Goal: Transaction & Acquisition: Purchase product/service

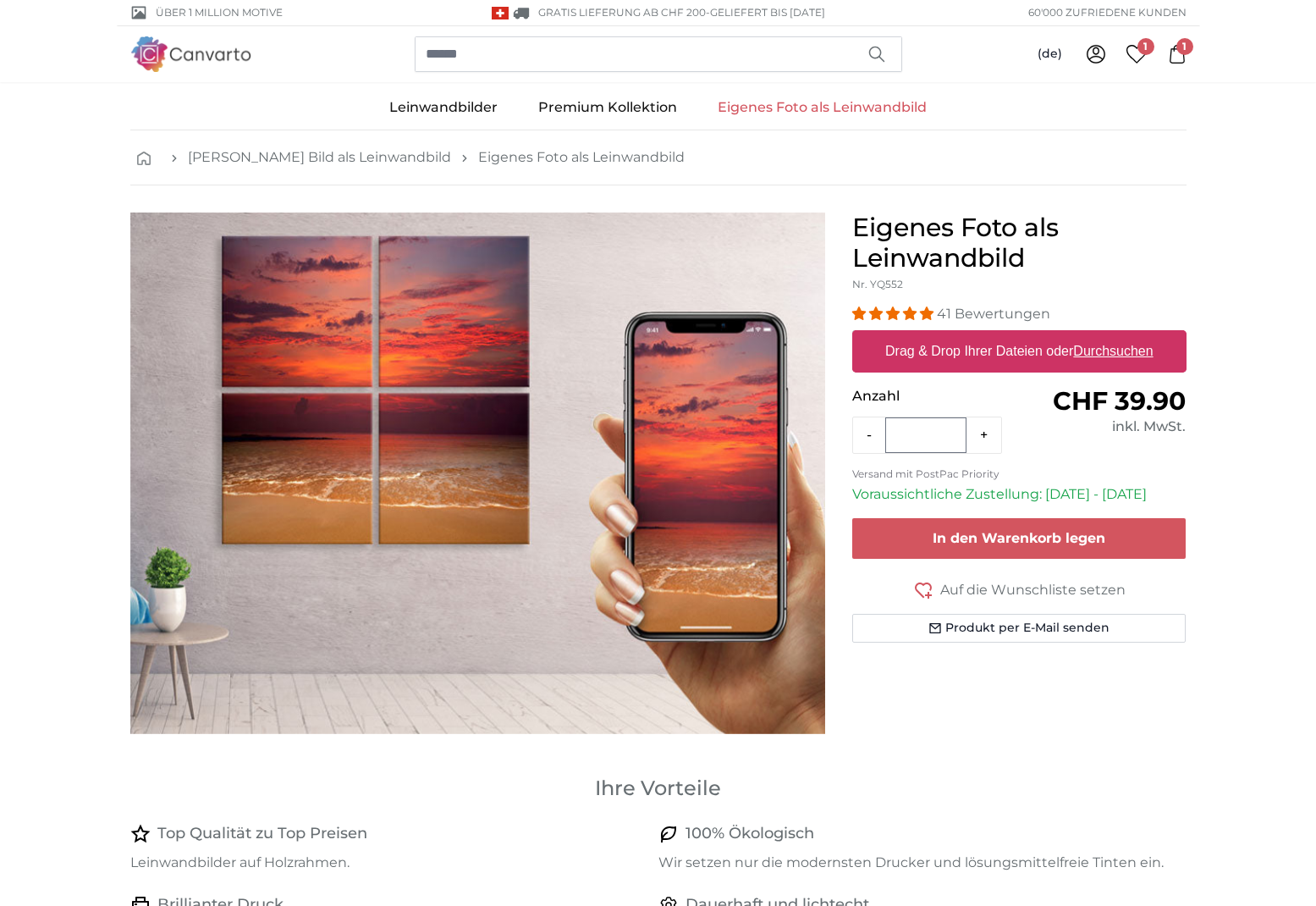
click at [1007, 348] on label "Drag & Drop Ihrer Dateien oder Durchsuchen" at bounding box center [1018, 350] width 282 height 33
click at [1007, 335] on input "Drag & Drop Ihrer Dateien oder Durchsuchen" at bounding box center [1019, 332] width 334 height 5
type input "**********"
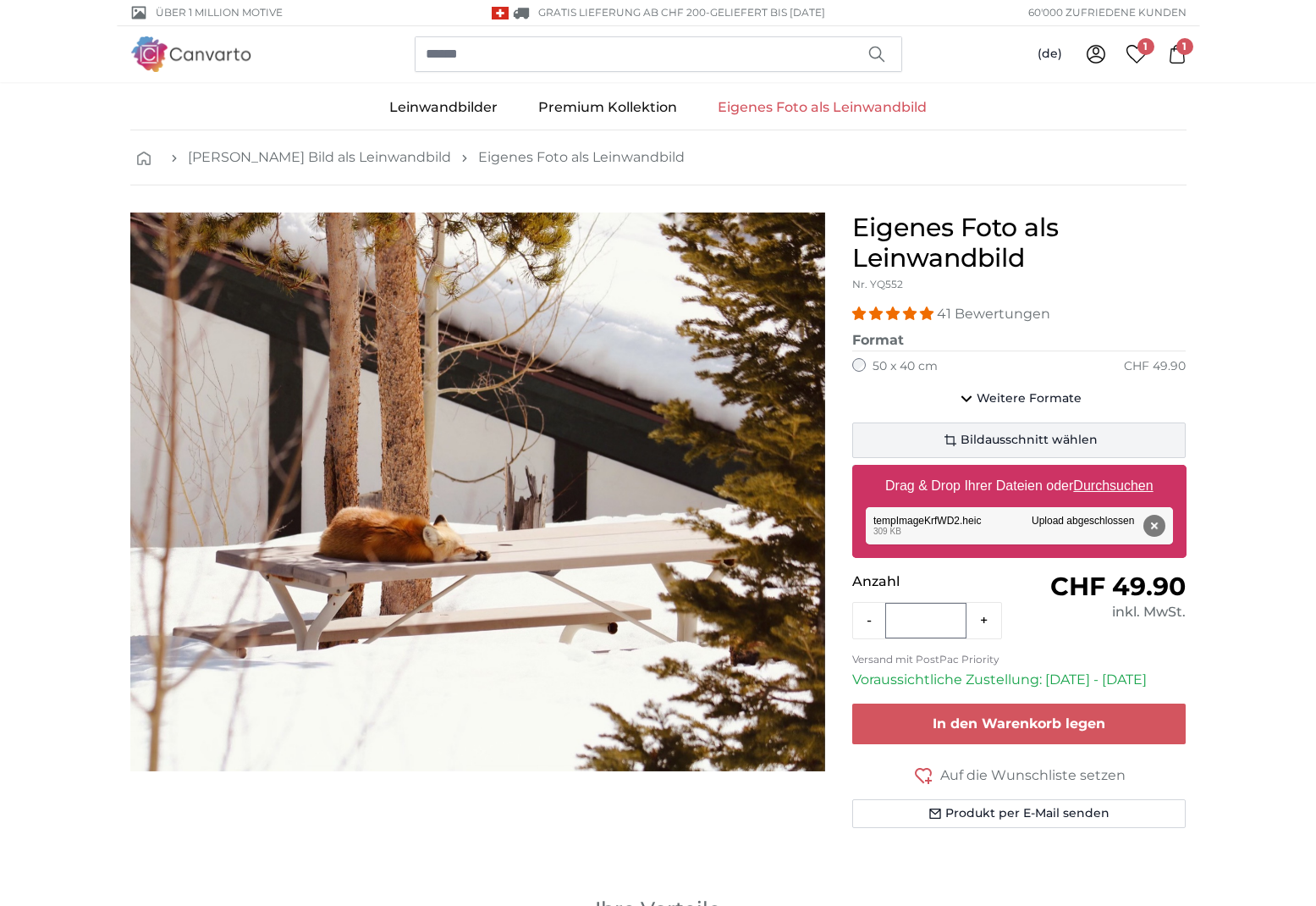
click at [936, 438] on button "Bildausschnitt wählen" at bounding box center [1019, 439] width 334 height 35
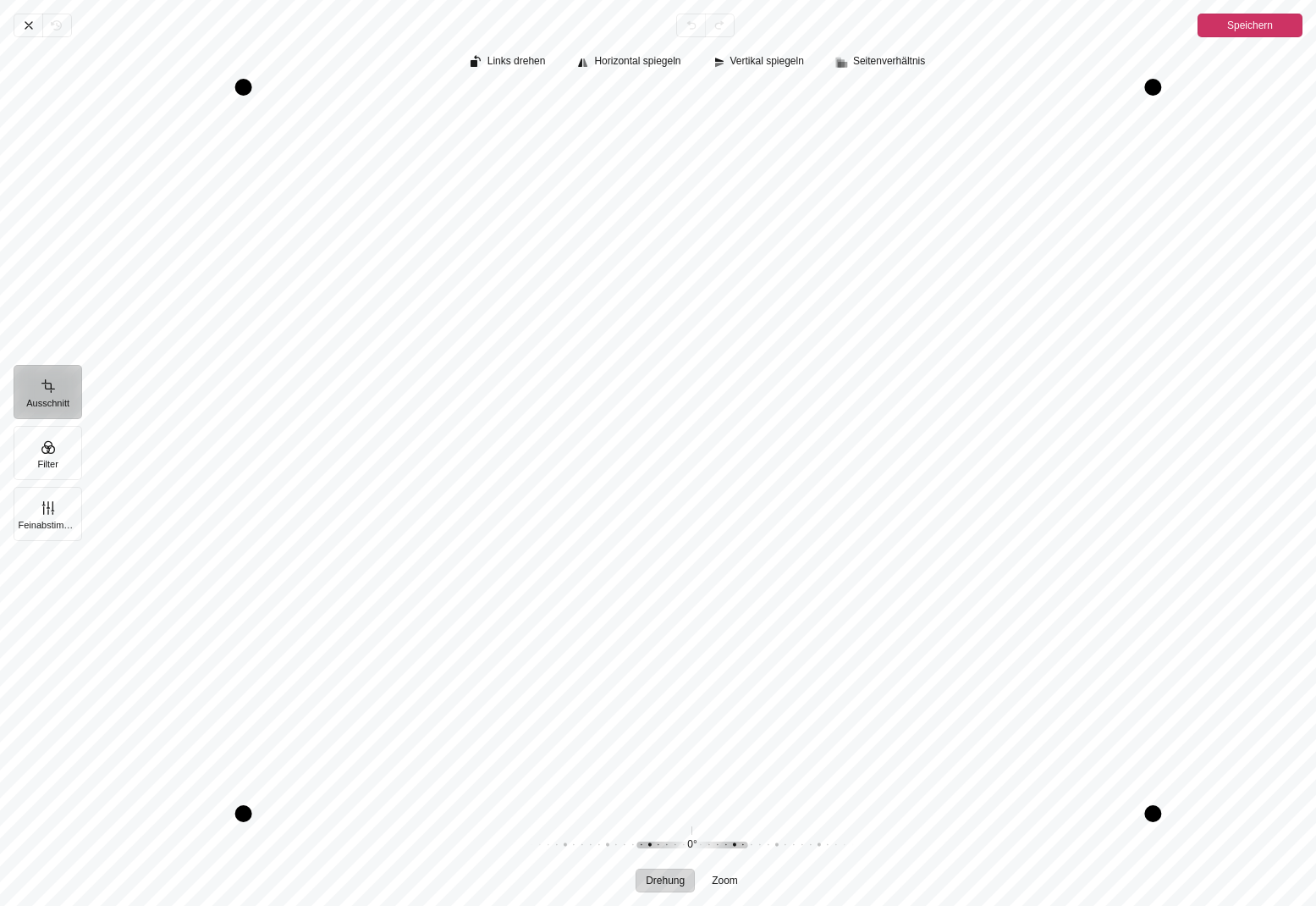
drag, startPoint x: 1132, startPoint y: 811, endPoint x: 1144, endPoint y: 845, distance: 36.1
click at [1144, 845] on div "Links drehen Horizontal spiegeln Vertikal spiegeln Seitenverhältnis Drehung Zoo…" at bounding box center [699, 472] width 1235 height 869
click at [1154, 811] on div "Pintura" at bounding box center [1153, 808] width 17 height 17
drag, startPoint x: 1146, startPoint y: 91, endPoint x: 1123, endPoint y: 138, distance: 52.3
click at [1123, 138] on div "Pintura" at bounding box center [1132, 135] width 17 height 17
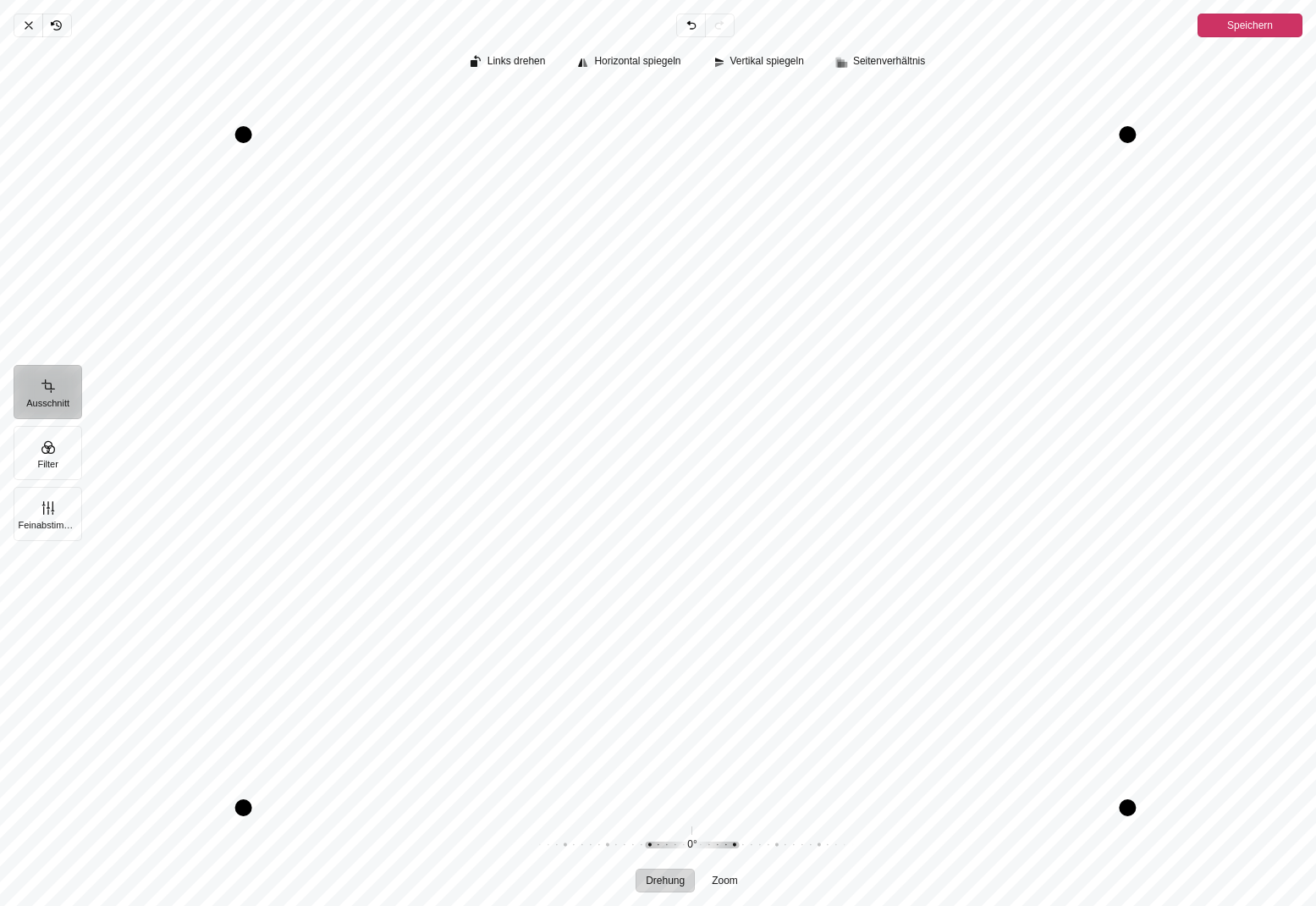
click at [1133, 141] on div "Pintura" at bounding box center [1127, 135] width 17 height 17
click at [1241, 32] on span "Speichern" at bounding box center [1250, 25] width 46 height 20
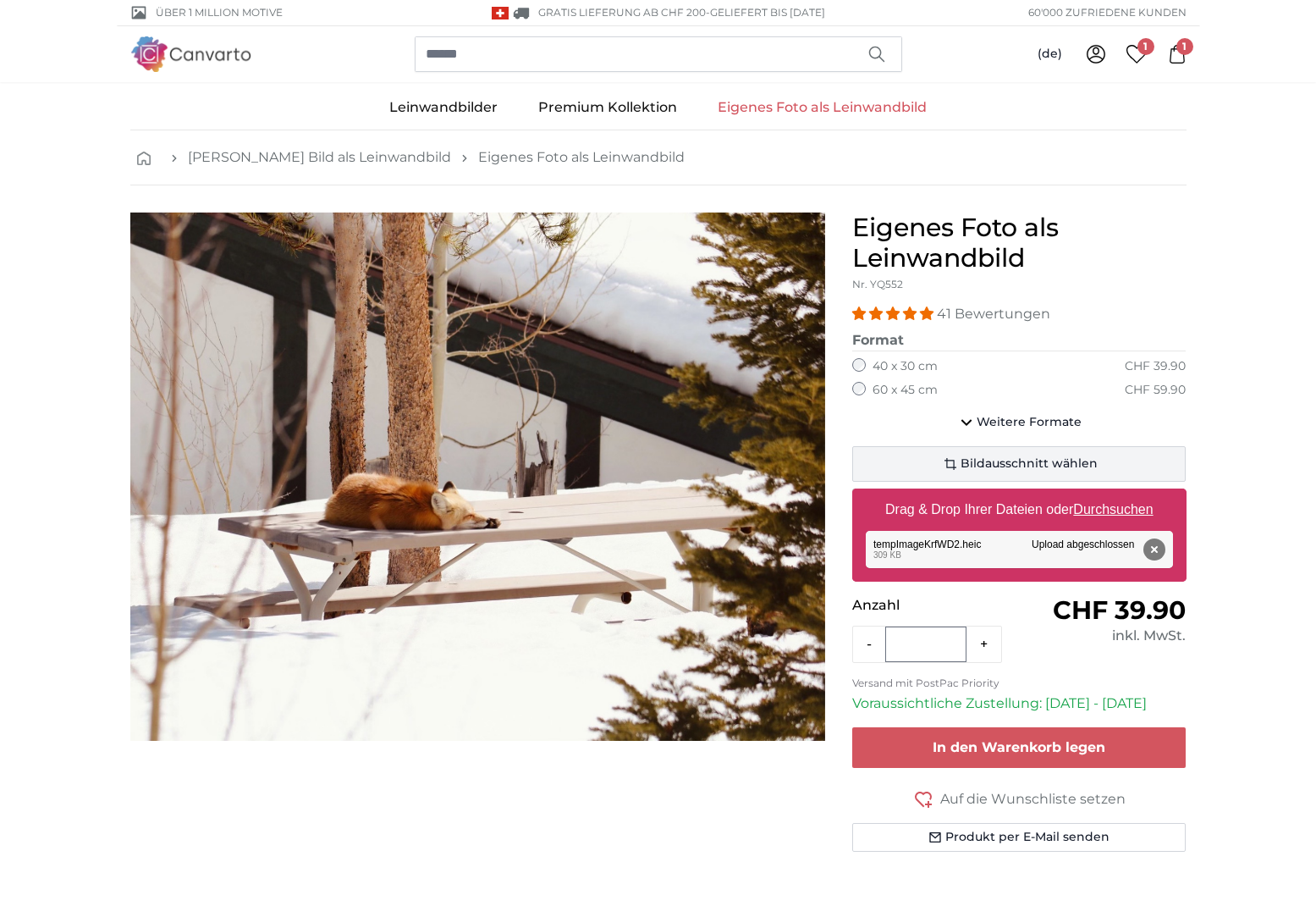
click at [1029, 462] on span "Bildausschnitt wählen" at bounding box center [1029, 464] width 137 height 17
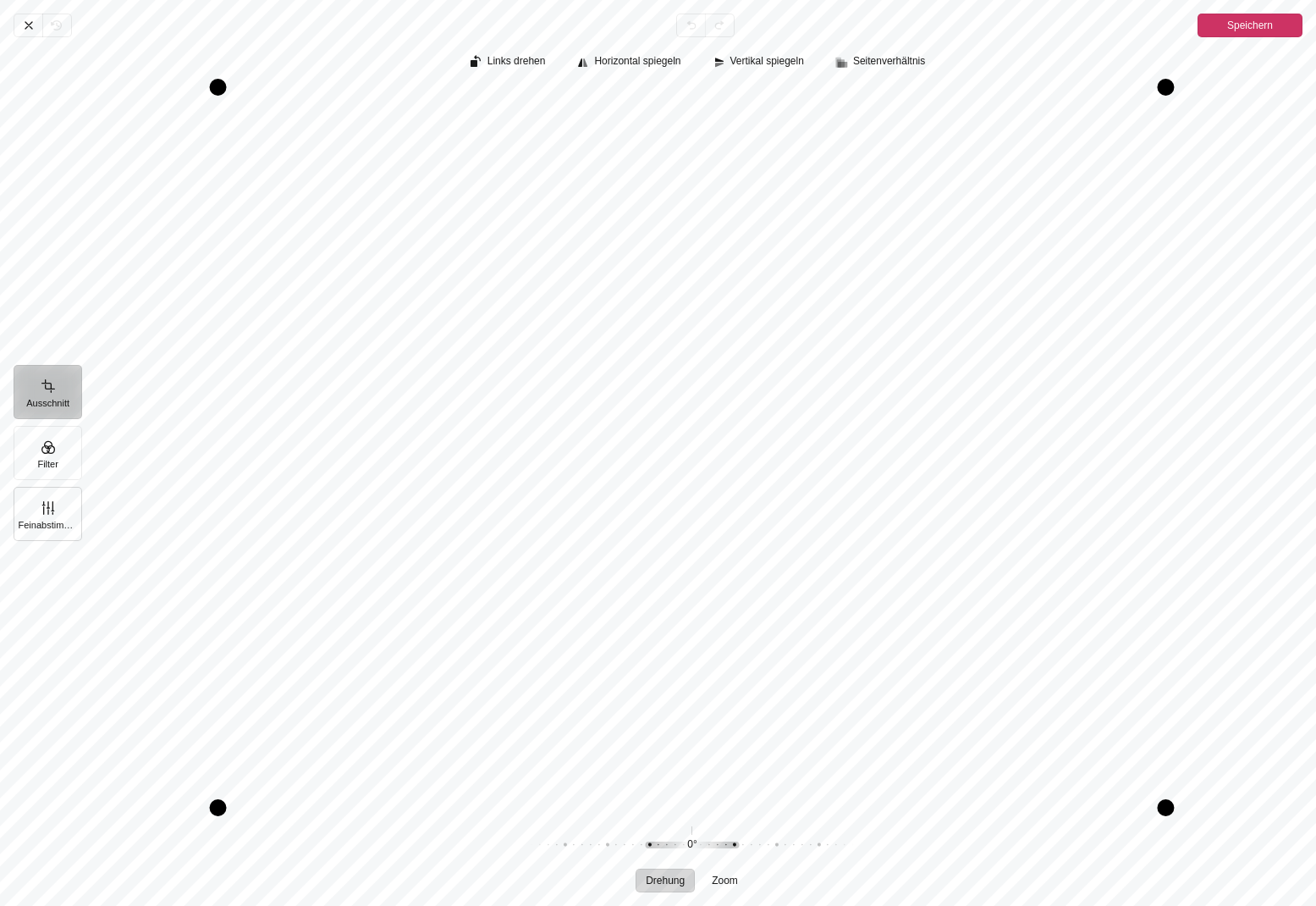
click at [63, 516] on button "Feinabstimmung" at bounding box center [48, 514] width 69 height 54
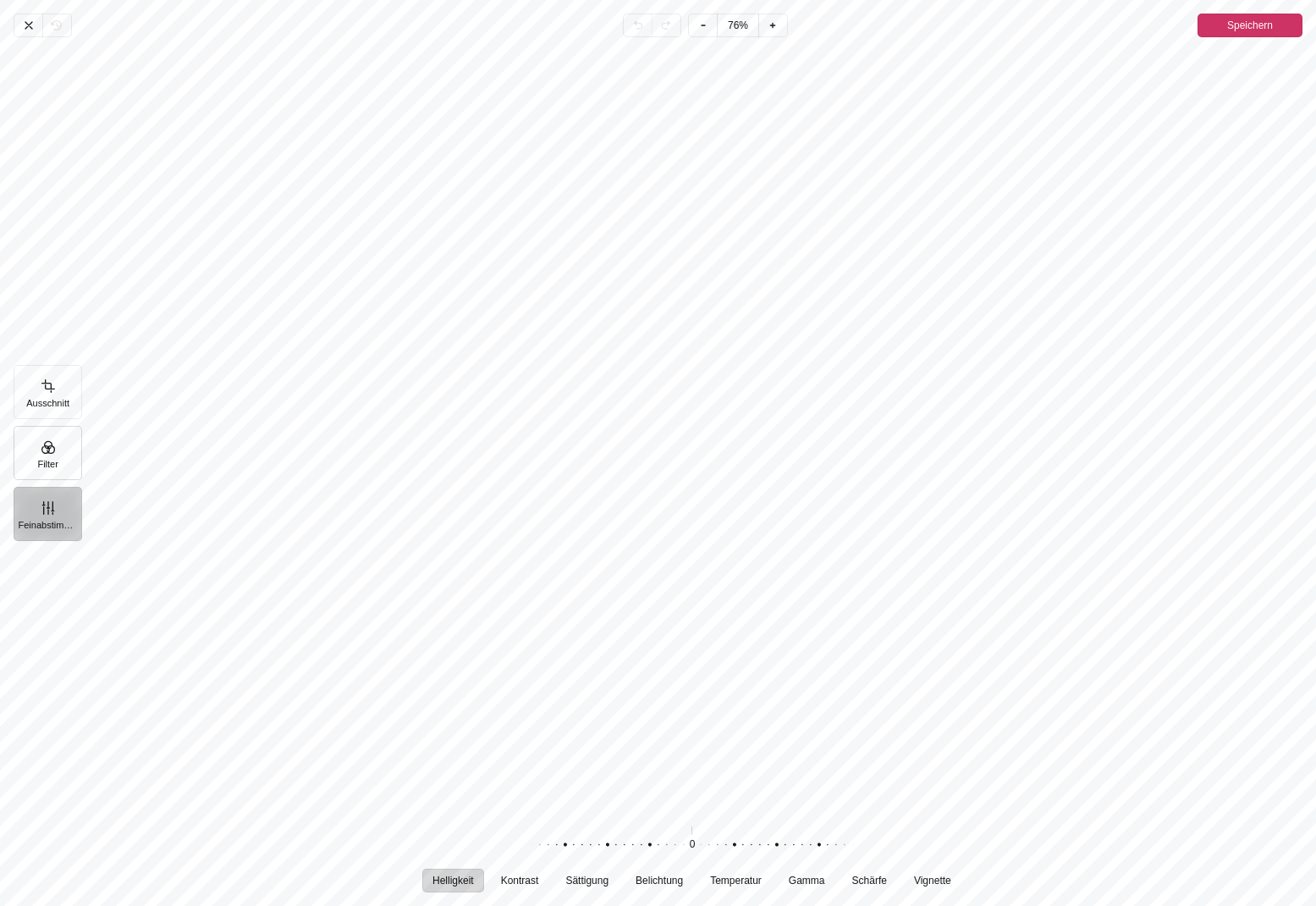
click at [52, 454] on button "Filter" at bounding box center [48, 453] width 69 height 54
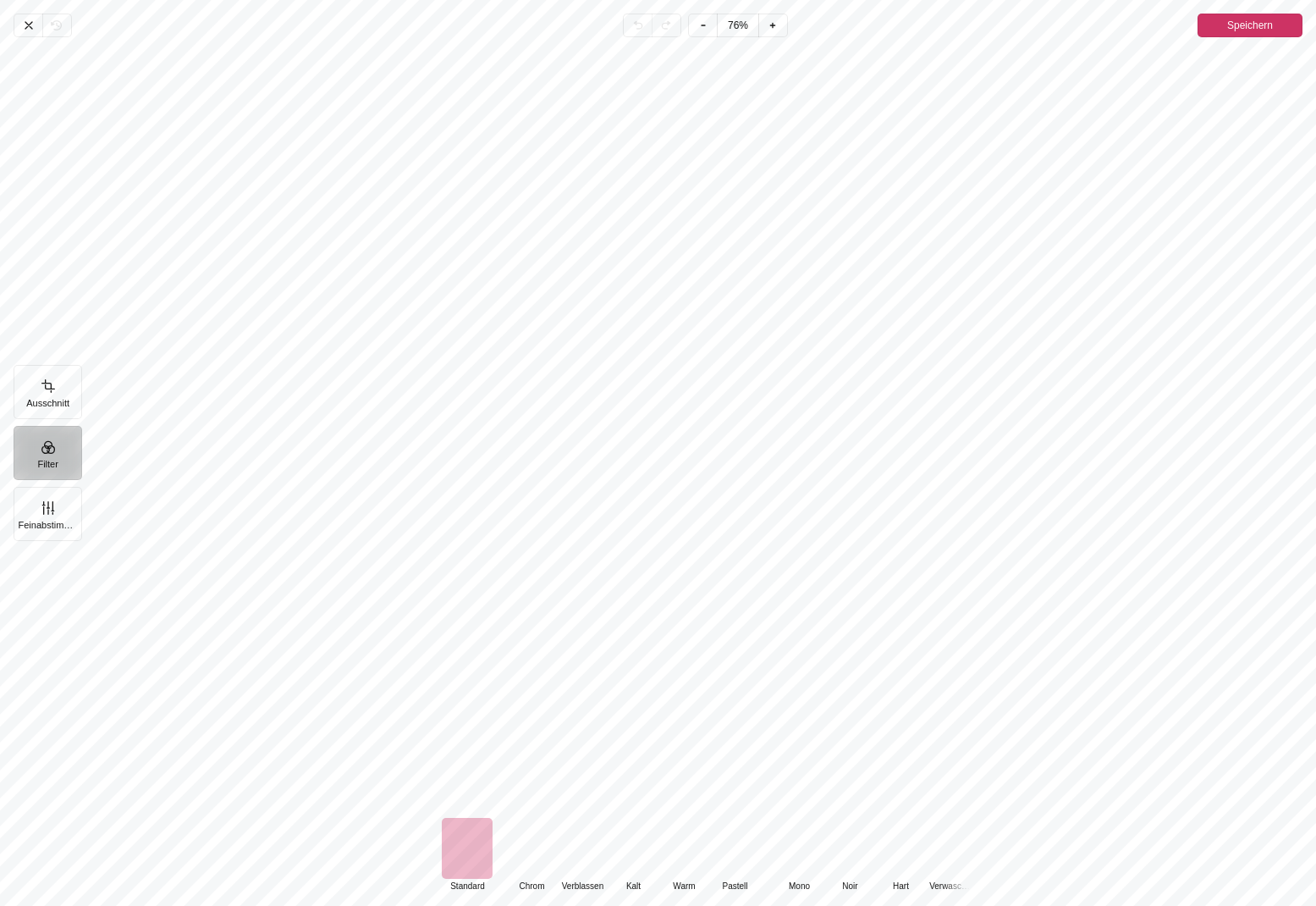
click at [539, 851] on div "Pintura" at bounding box center [531, 849] width 51 height 61
click at [571, 850] on div "Pintura" at bounding box center [581, 849] width 51 height 61
click at [635, 848] on div "Pintura" at bounding box center [633, 849] width 51 height 61
click at [485, 829] on div "Pintura" at bounding box center [467, 849] width 51 height 61
click at [62, 503] on button "Feinabstimmung" at bounding box center [48, 514] width 69 height 54
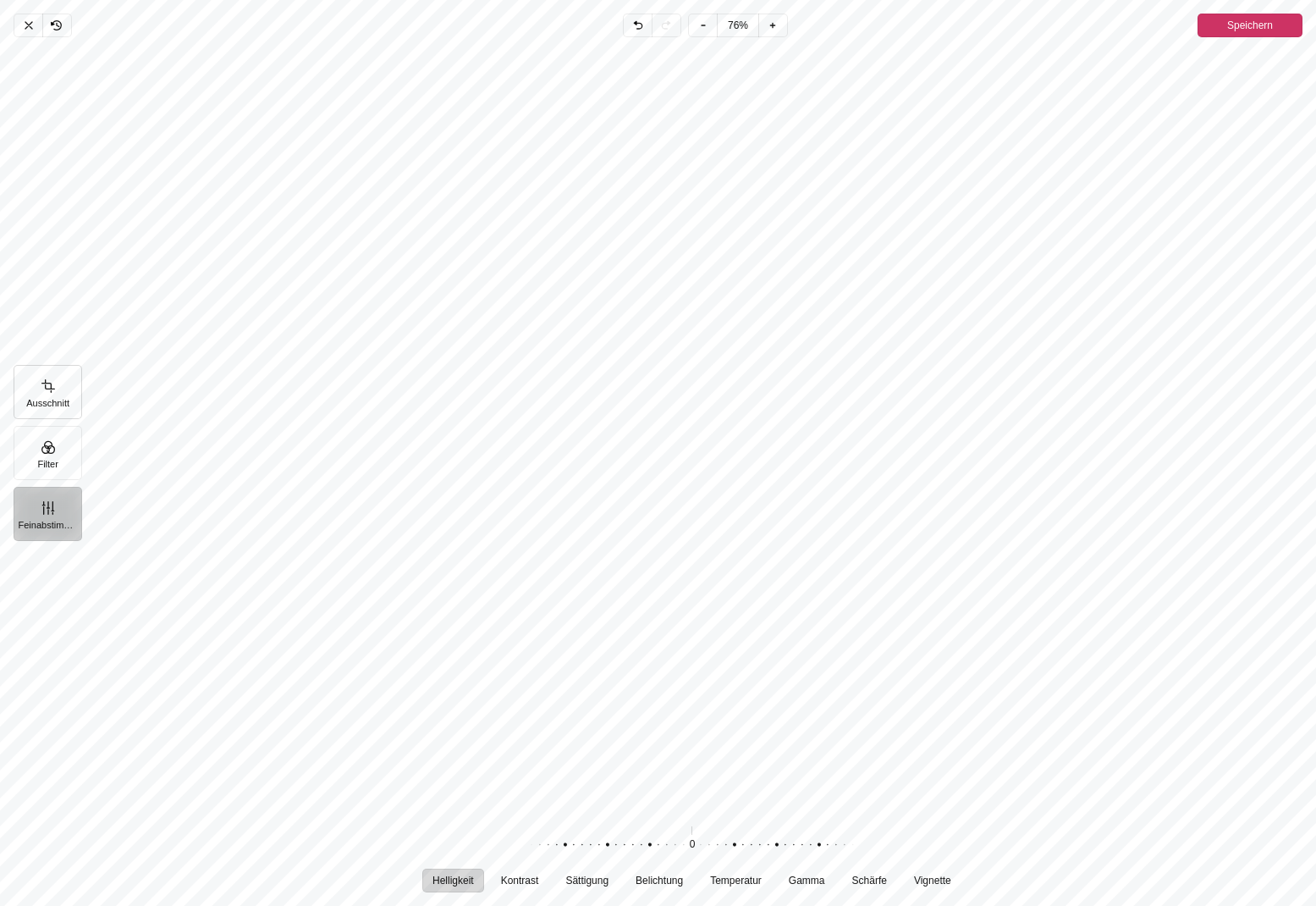
click at [57, 385] on button "Ausschnitt" at bounding box center [48, 391] width 69 height 54
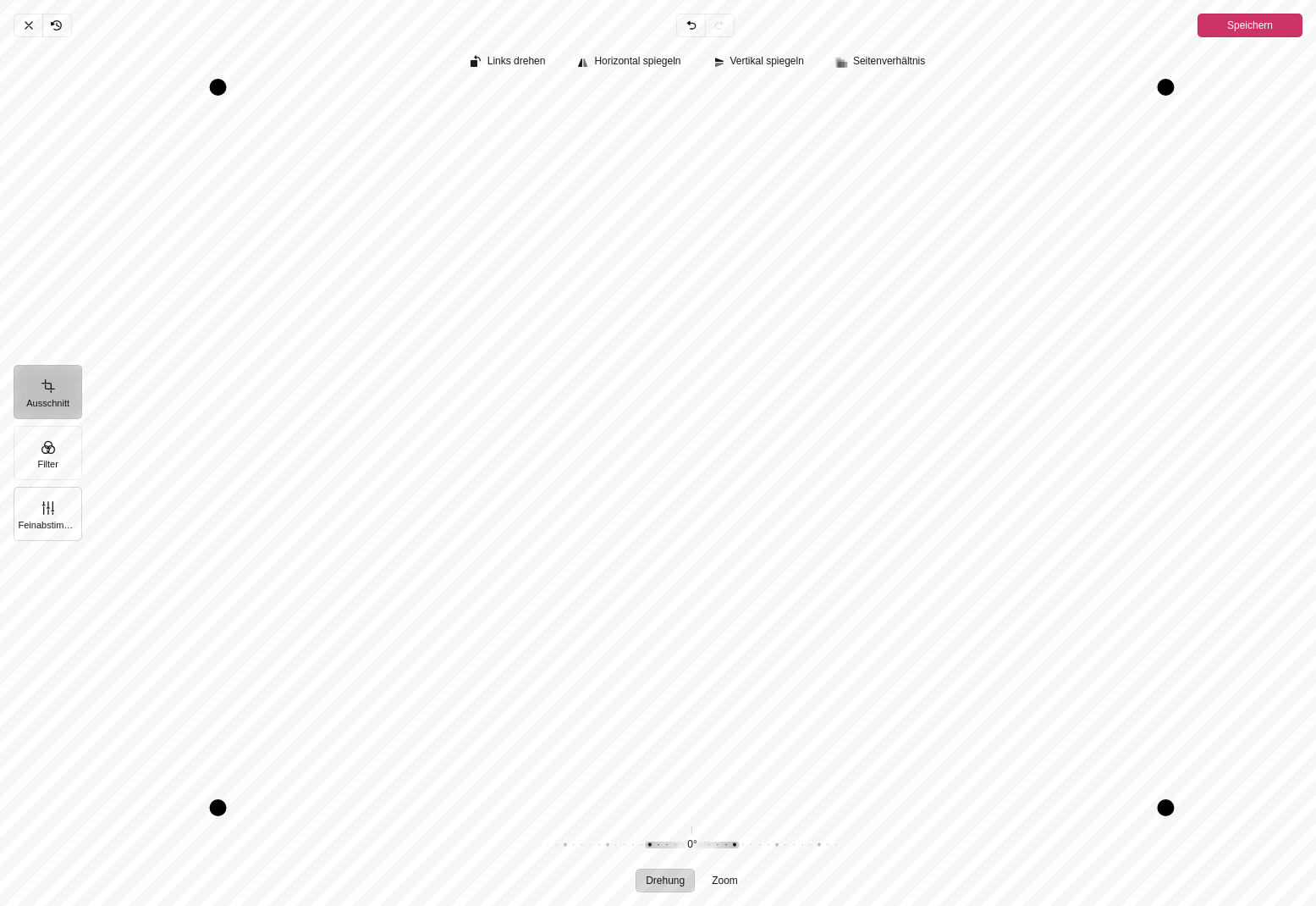
click at [52, 496] on button "Feinabstimmung" at bounding box center [48, 514] width 69 height 54
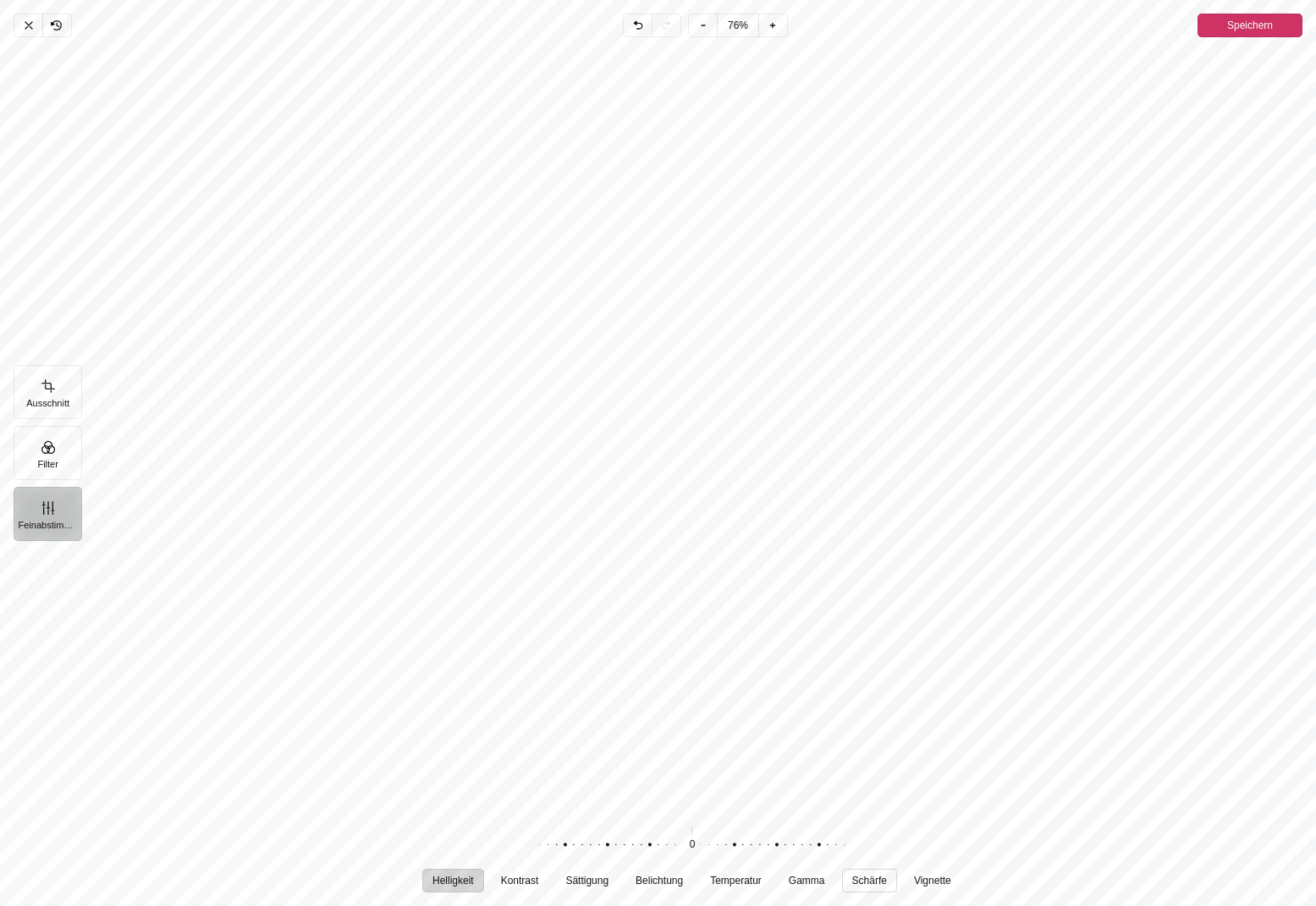
click at [887, 880] on span "Schärfe" at bounding box center [869, 880] width 34 height 11
drag, startPoint x: 691, startPoint y: 844, endPoint x: 664, endPoint y: 850, distance: 27.7
click at [664, 850] on div "Pintura" at bounding box center [658, 845] width 324 height 48
click at [1234, 32] on span "Speichern" at bounding box center [1250, 25] width 46 height 20
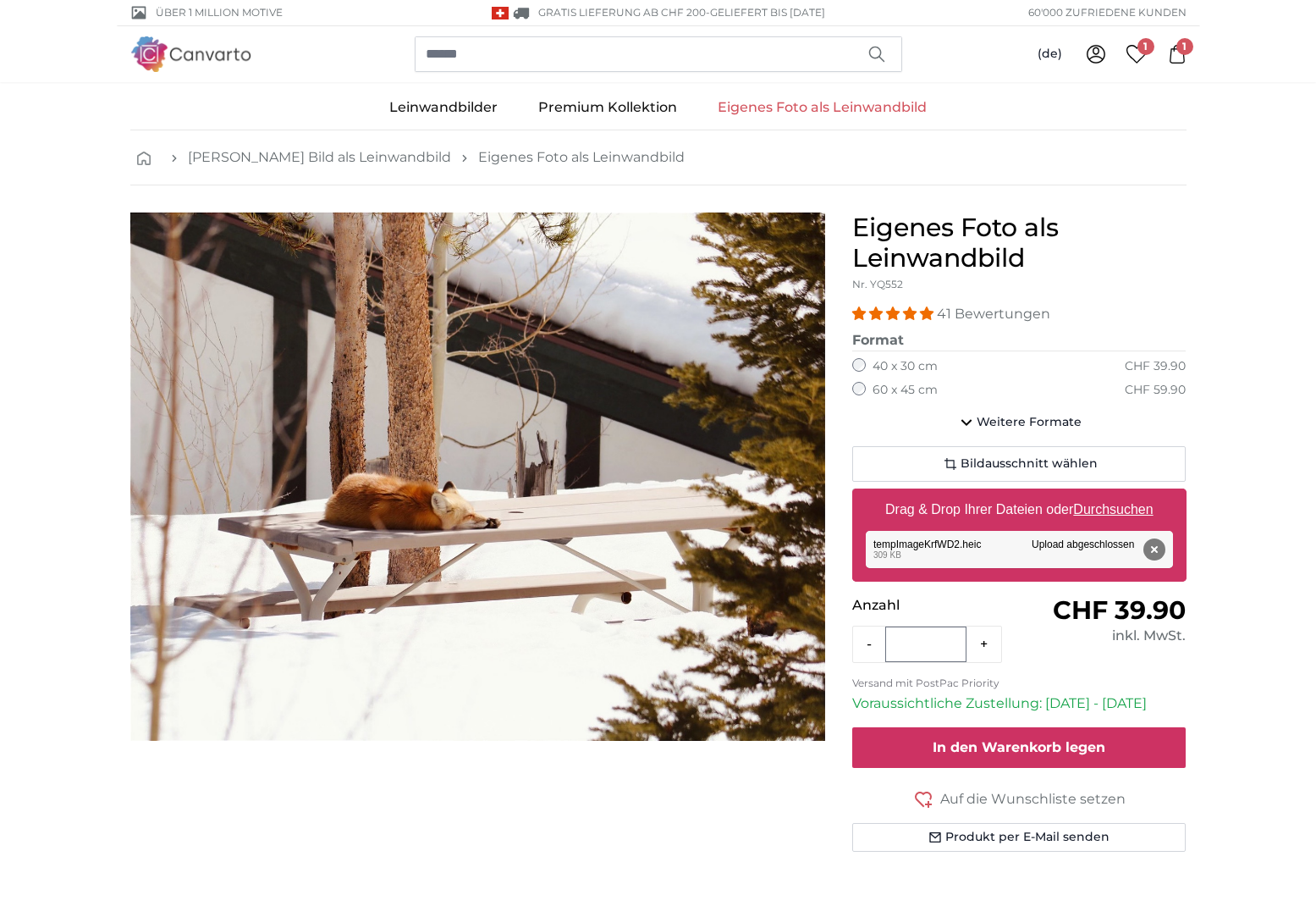
click at [928, 759] on button "In den Warenkorb legen" at bounding box center [1019, 748] width 334 height 41
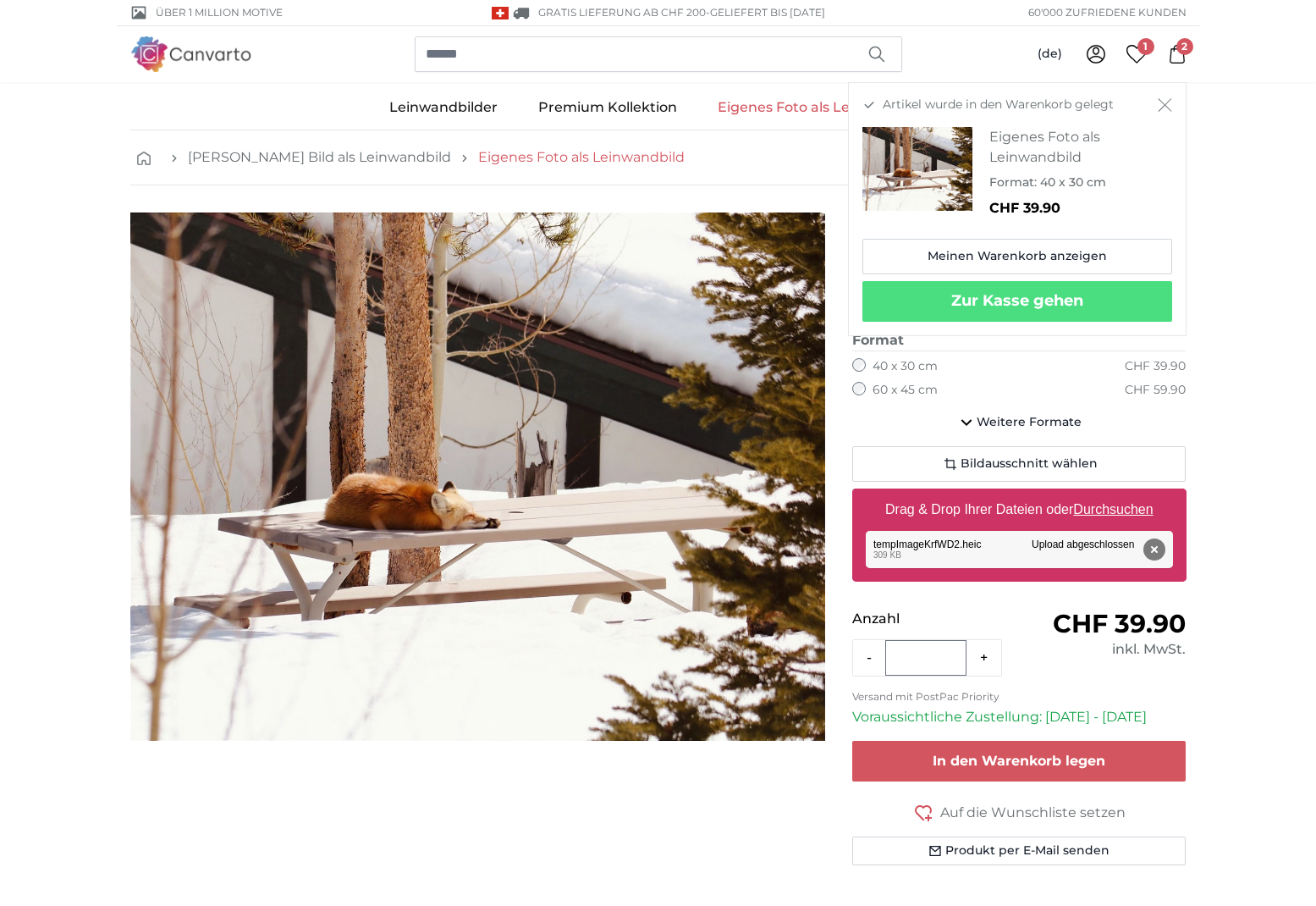
click at [496, 162] on link "Eigenes Foto als Leinwandbild" at bounding box center [581, 157] width 206 height 20
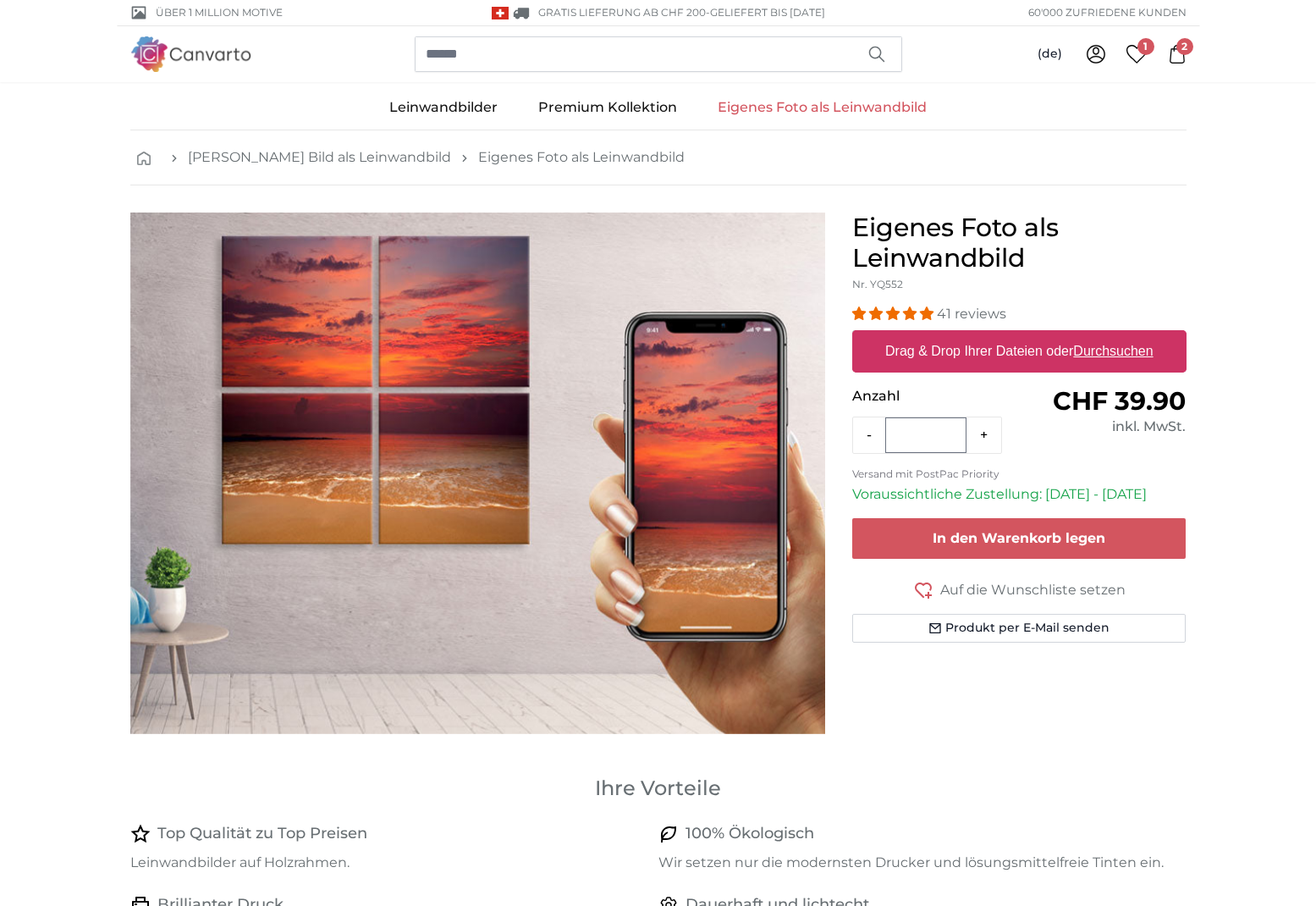
click at [920, 351] on label "Drag & Drop Ihrer Dateien oder Durchsuchen" at bounding box center [1018, 350] width 282 height 33
click at [920, 335] on input "Drag & Drop Ihrer Dateien oder Durchsuchen" at bounding box center [1019, 332] width 334 height 5
type input "**********"
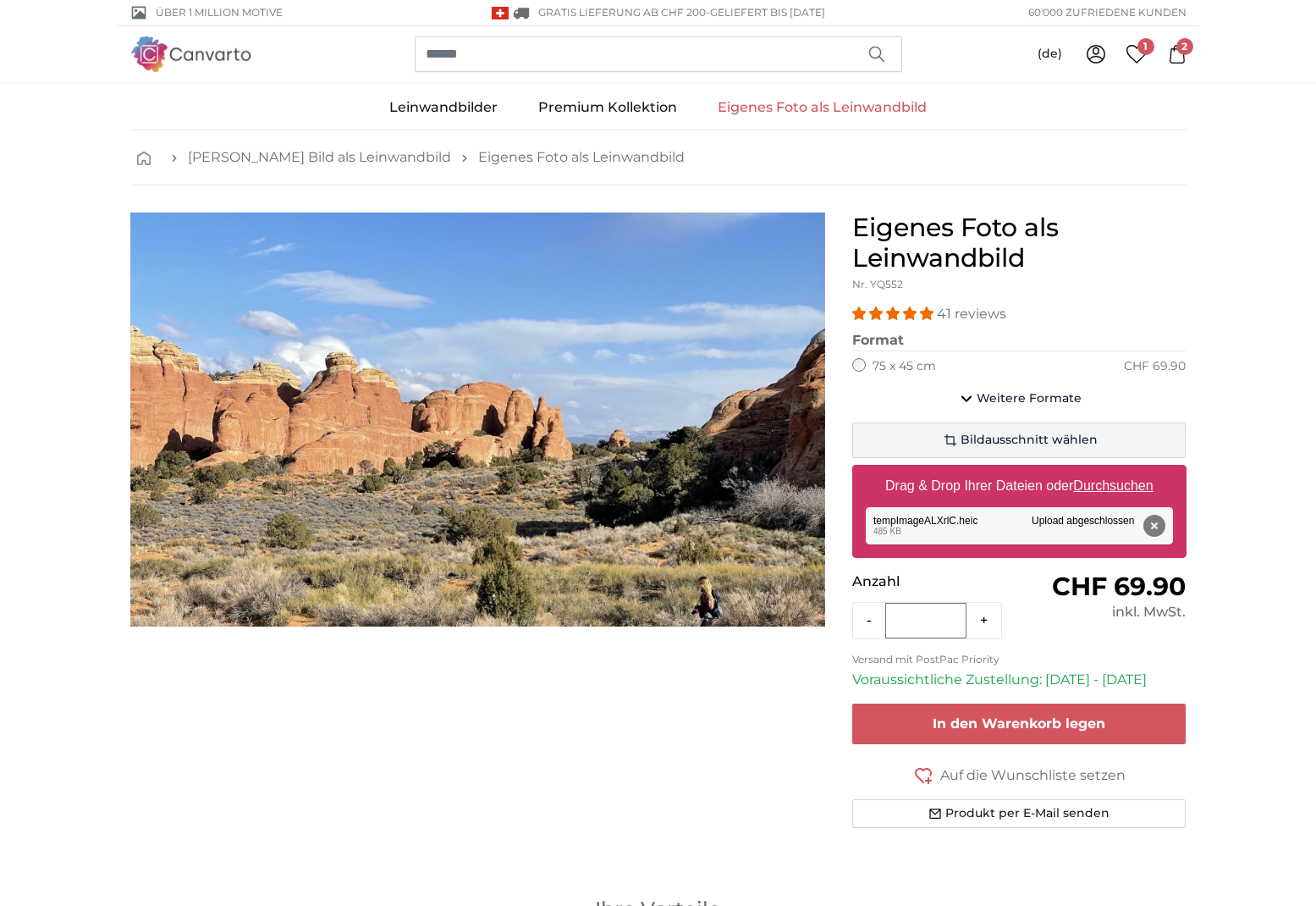
click at [1012, 442] on span "Bildausschnitt wählen" at bounding box center [1029, 440] width 137 height 17
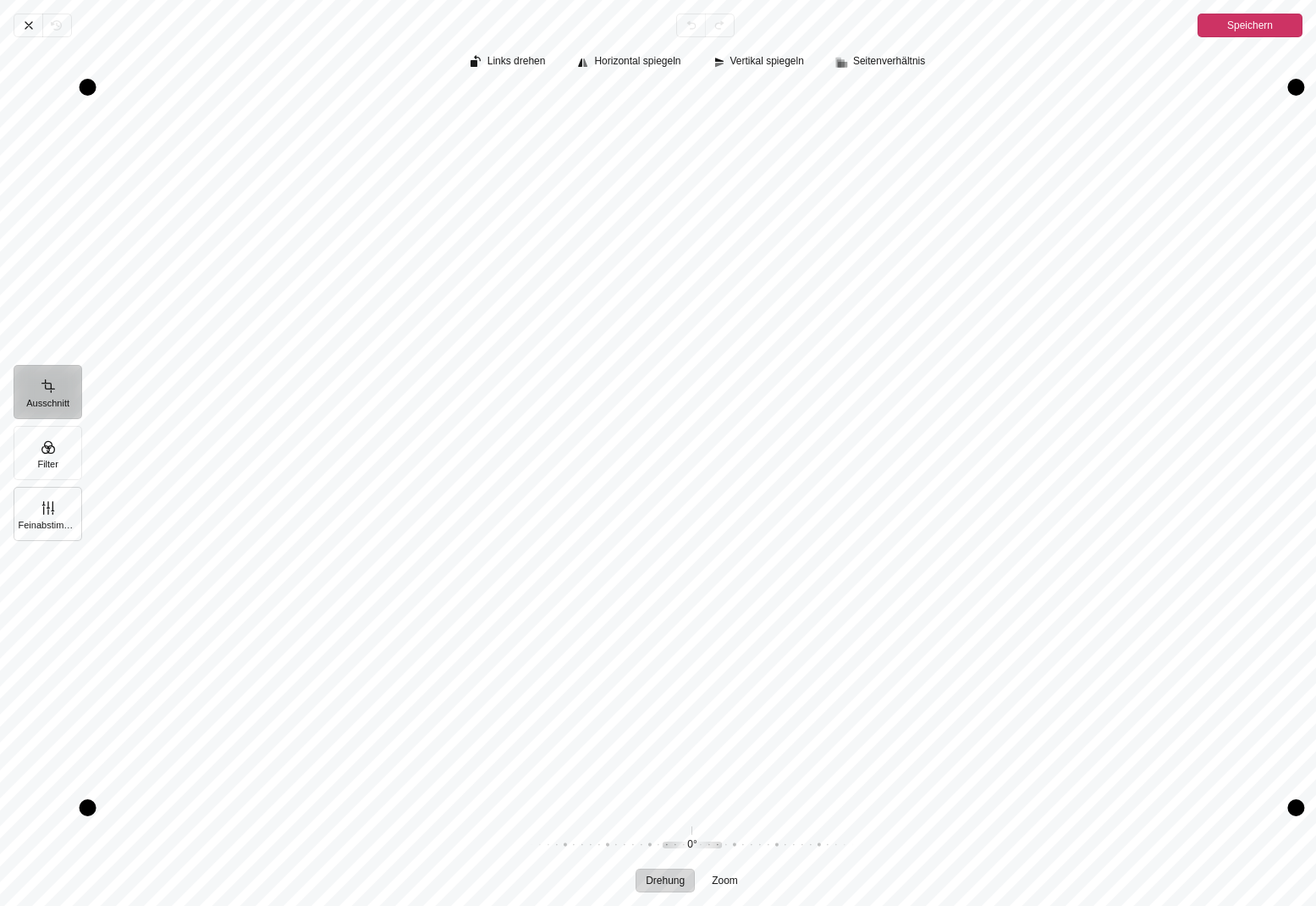
click at [39, 509] on button "Feinabstimmung" at bounding box center [48, 514] width 69 height 54
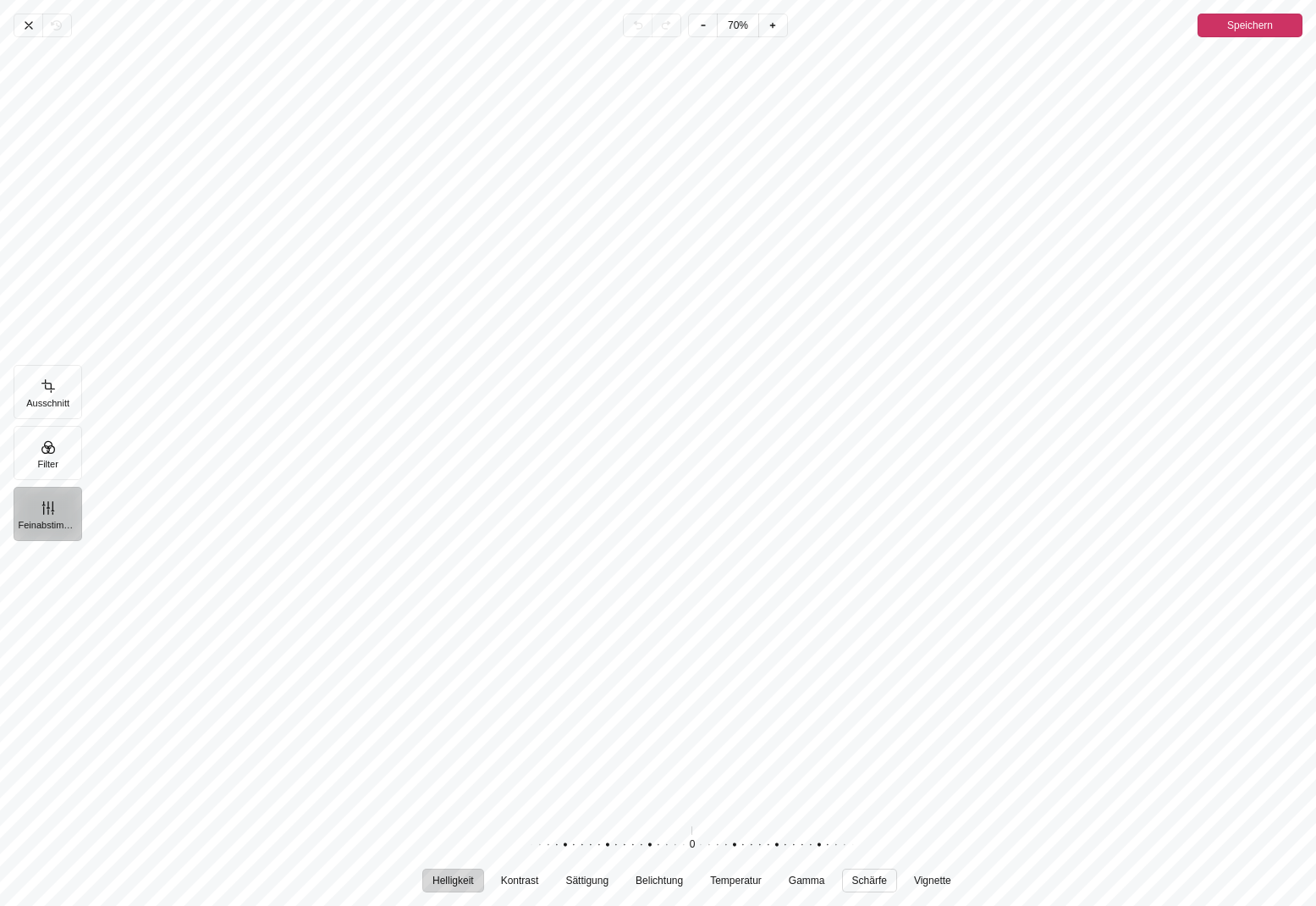
click at [870, 872] on button "Schärfe" at bounding box center [869, 880] width 55 height 24
drag, startPoint x: 703, startPoint y: 843, endPoint x: 490, endPoint y: 827, distance: 213.6
click at [490, 827] on div "100 Zurücksetzen" at bounding box center [692, 845] width 541 height 48
drag, startPoint x: 605, startPoint y: 845, endPoint x: 734, endPoint y: 856, distance: 129.5
click at [734, 856] on div "Pintura" at bounding box center [643, 845] width 324 height 48
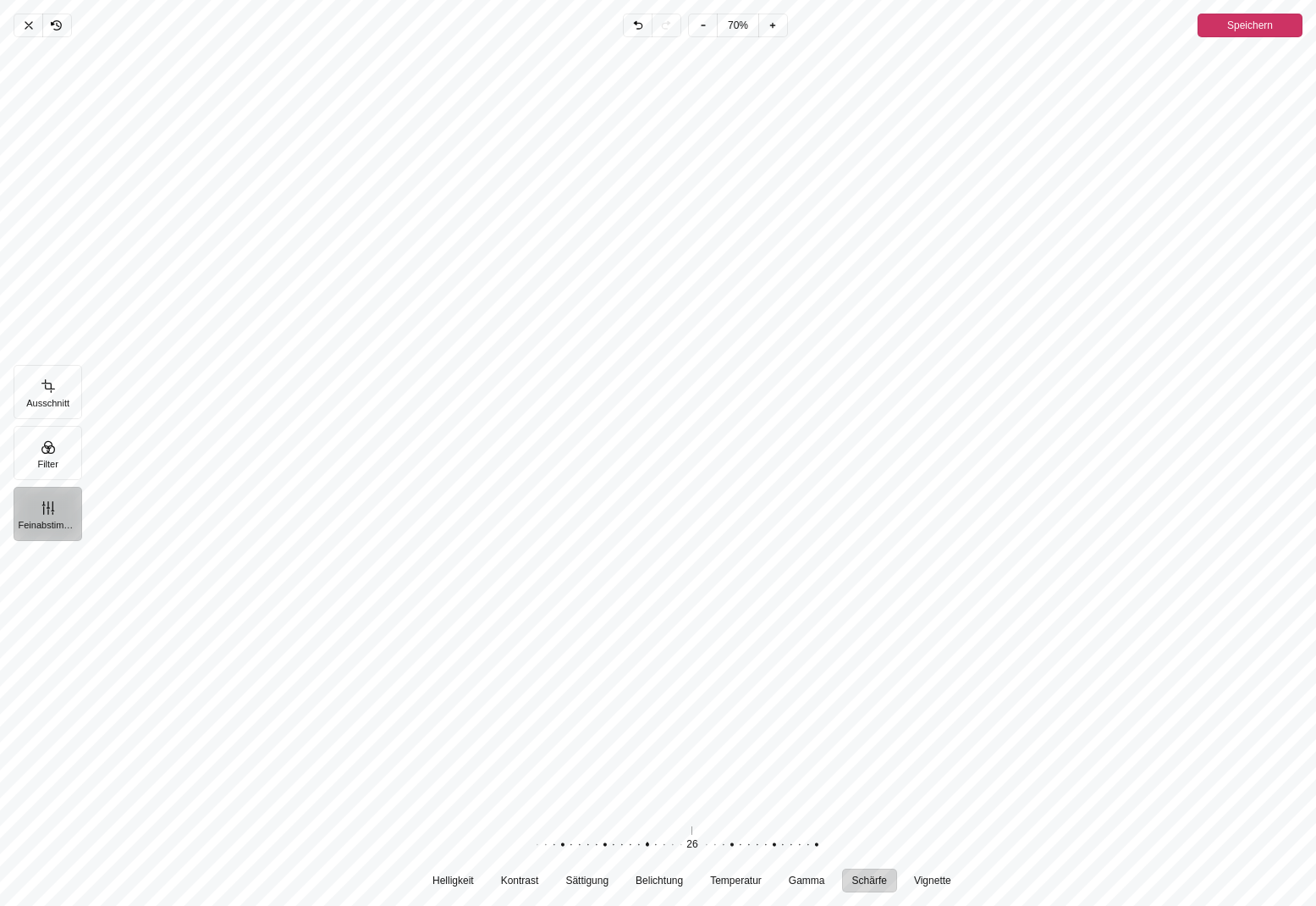
click at [727, 851] on div "Pintura" at bounding box center [638, 845] width 324 height 48
click at [733, 881] on span "Temperatur" at bounding box center [736, 880] width 52 height 11
drag, startPoint x: 723, startPoint y: 843, endPoint x: 747, endPoint y: 853, distance: 26.0
click at [747, 853] on div "Pintura" at bounding box center [707, 845] width 324 height 48
click at [665, 879] on span "Belichtung" at bounding box center [659, 880] width 48 height 11
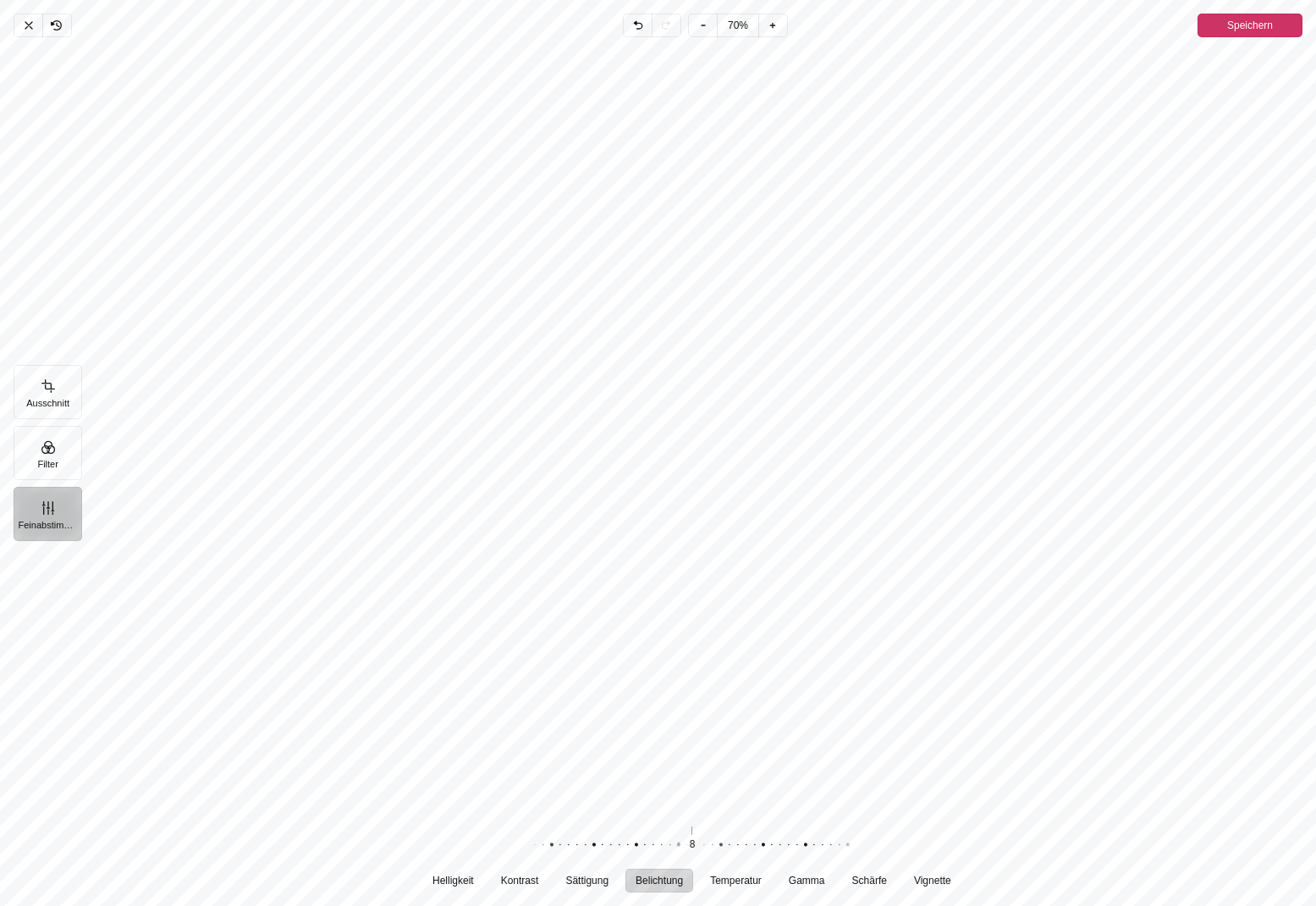
drag, startPoint x: 713, startPoint y: 846, endPoint x: 699, endPoint y: 857, distance: 17.8
click at [699, 857] on div "Pintura" at bounding box center [670, 845] width 324 height 48
drag, startPoint x: 708, startPoint y: 848, endPoint x: 718, endPoint y: 848, distance: 10.0
click at [718, 848] on div "Pintura" at bounding box center [679, 845] width 324 height 48
click at [586, 878] on span "Sättigung" at bounding box center [587, 880] width 43 height 11
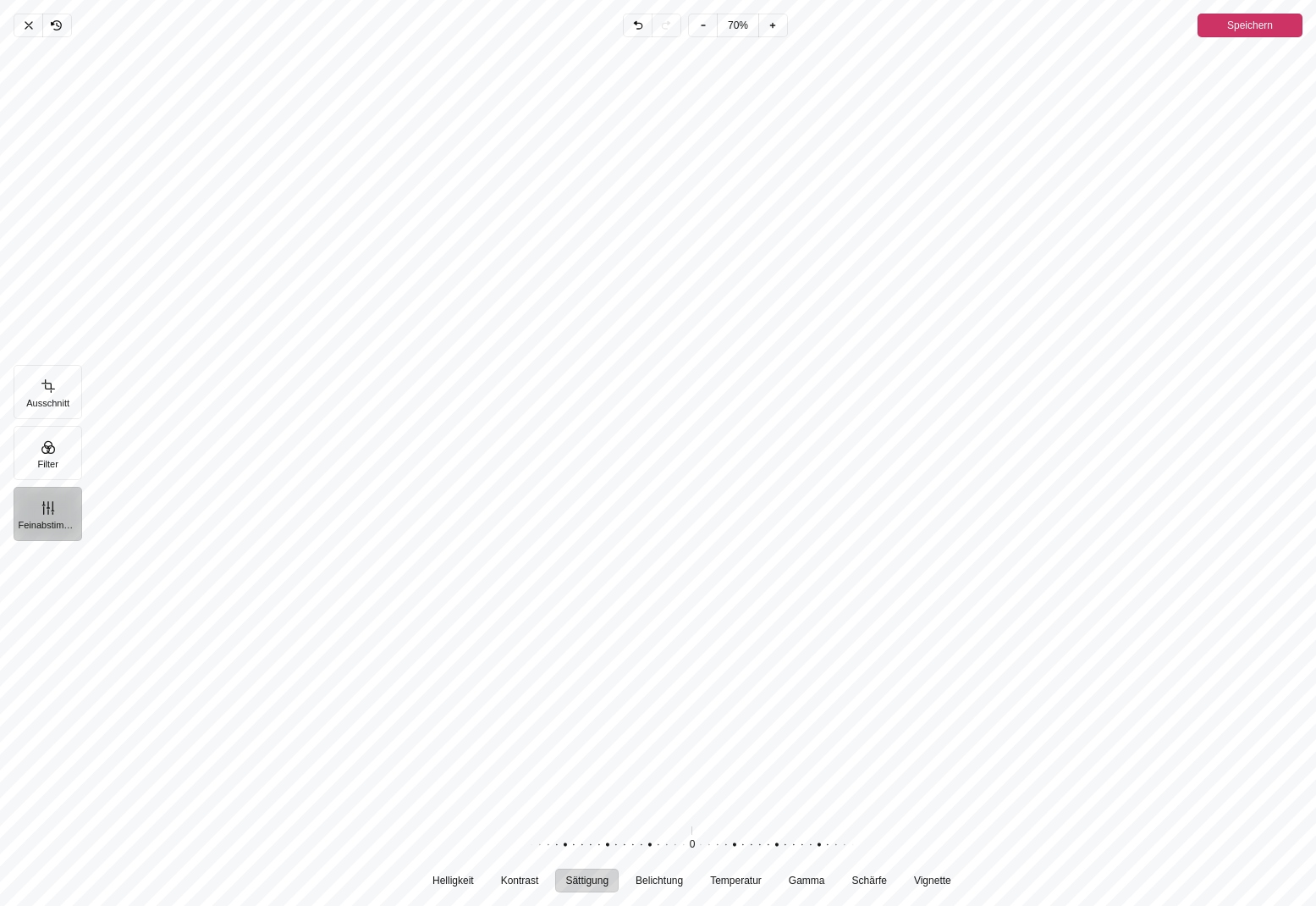
drag, startPoint x: 721, startPoint y: 843, endPoint x: 721, endPoint y: 853, distance: 10.0
click at [721, 853] on div "Pintura" at bounding box center [683, 845] width 324 height 48
click at [534, 881] on button "Kontrast" at bounding box center [519, 880] width 58 height 24
drag, startPoint x: 707, startPoint y: 846, endPoint x: 707, endPoint y: 858, distance: 12.0
click at [707, 858] on div "Pintura" at bounding box center [683, 845] width 324 height 48
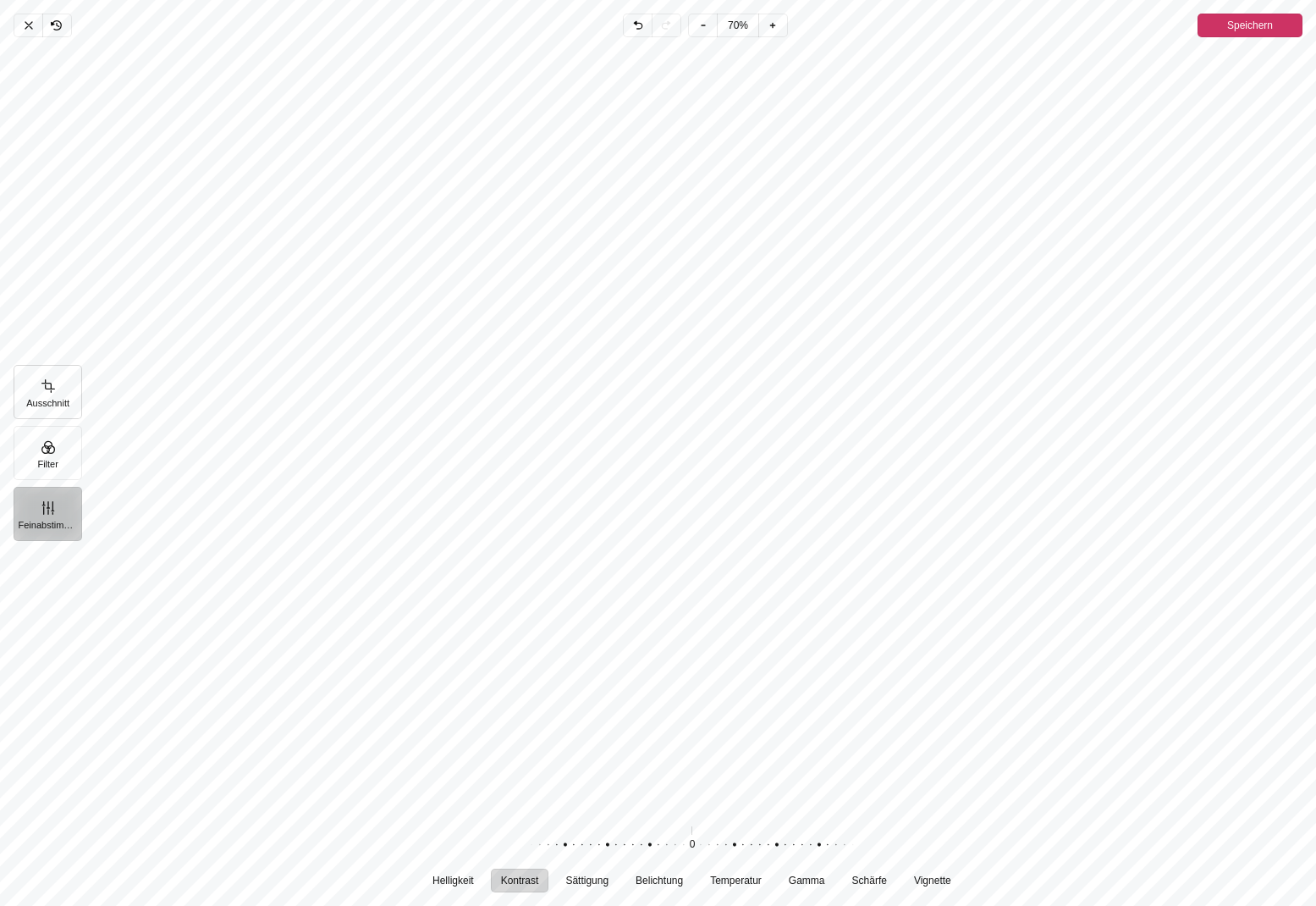
click at [58, 400] on button "Ausschnitt" at bounding box center [48, 391] width 69 height 54
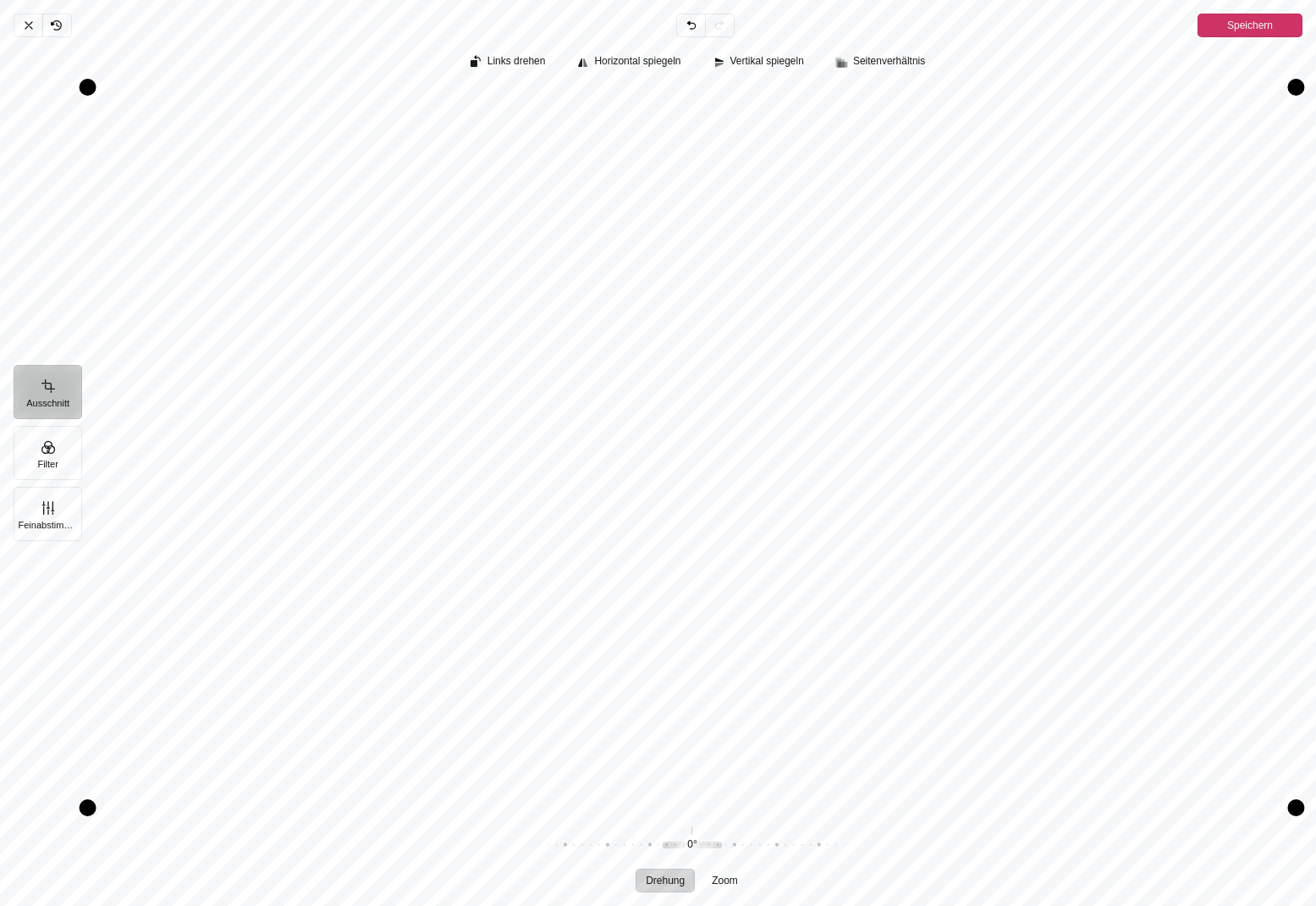
click at [89, 806] on div "Abbrechen Rückgängig Zurücknehmen Erneut durchführen Speichern Ausschnitt Filte…" at bounding box center [658, 453] width 1316 height 906
click at [82, 811] on div "Ausschnitt Filter Feinabstimmung" at bounding box center [48, 453] width 69 height 797
click at [84, 807] on div "Abbrechen Rückgängig Zurücknehmen Erneut durchführen Speichern Ausschnitt Filte…" at bounding box center [658, 453] width 1316 height 906
click at [334, 811] on div "Drag bottom" at bounding box center [690, 808] width 1213 height 17
click at [334, 817] on div "Drag bottom" at bounding box center [690, 809] width 1213 height 17
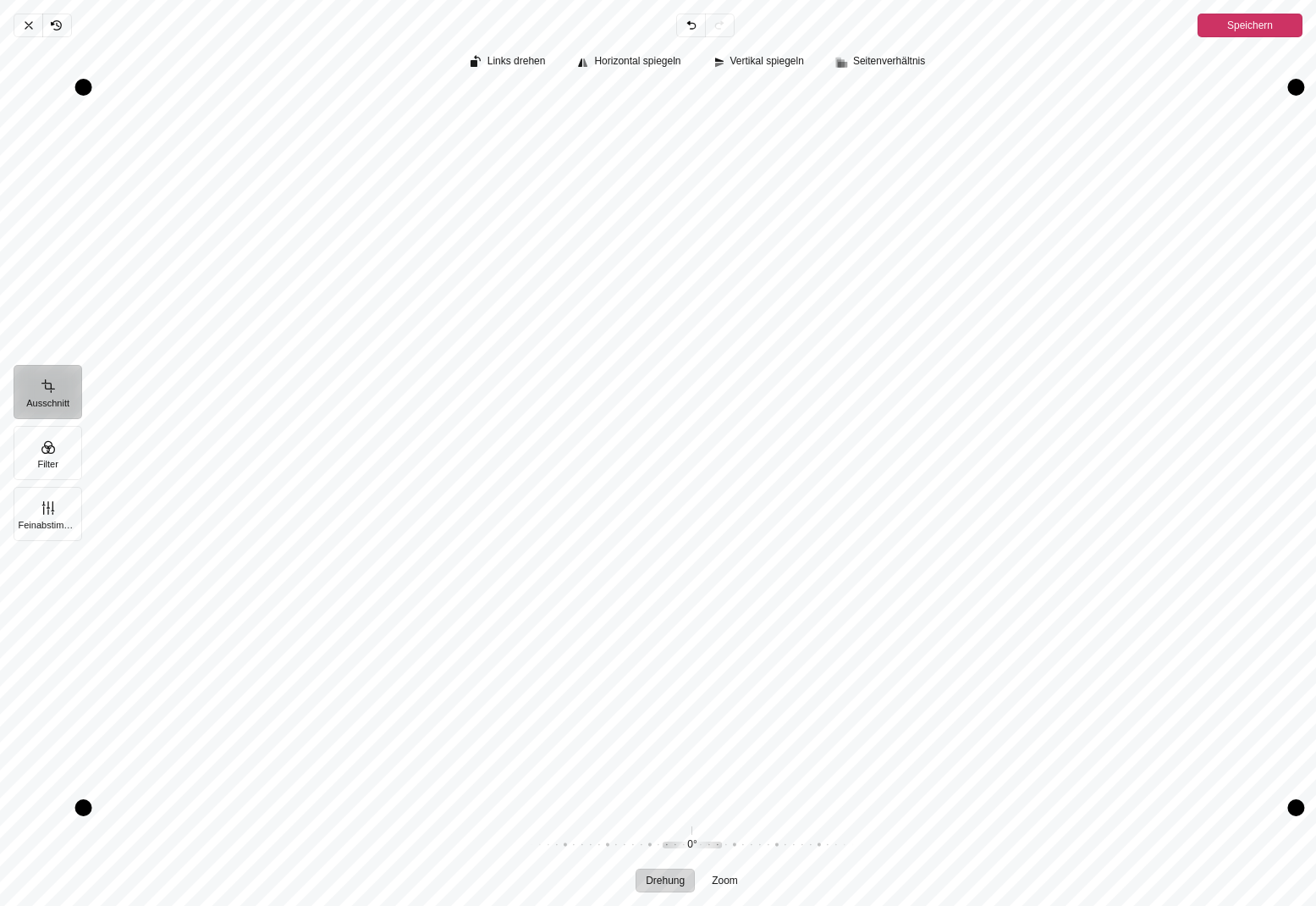
click at [81, 803] on div "Ausschnitt Filter Feinabstimmung" at bounding box center [48, 453] width 69 height 797
click at [91, 806] on div "Pintura" at bounding box center [82, 807] width 17 height 17
click at [1247, 32] on span "Speichern" at bounding box center [1250, 25] width 46 height 20
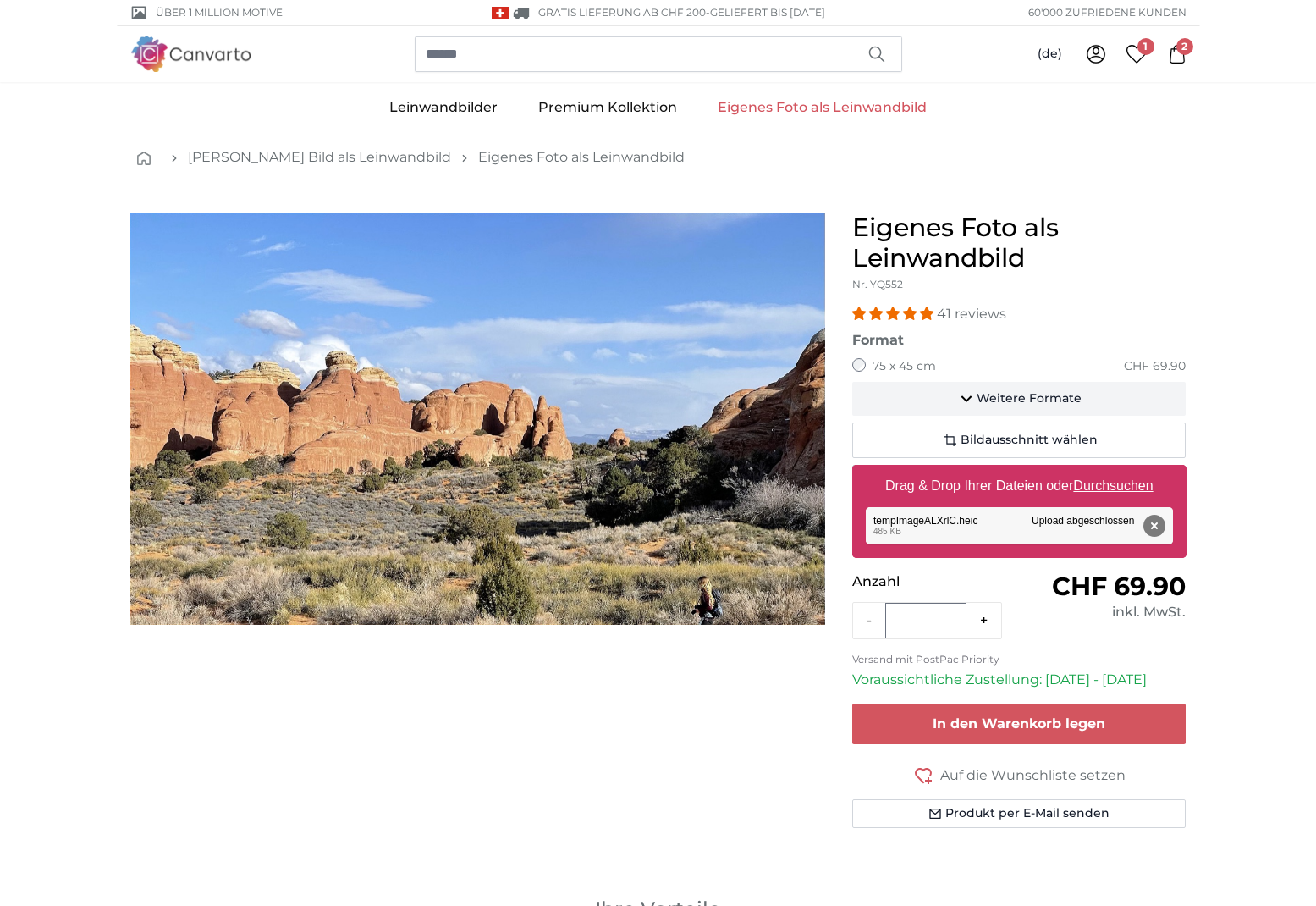
click at [952, 408] on button "Weitere Formate" at bounding box center [1019, 398] width 334 height 33
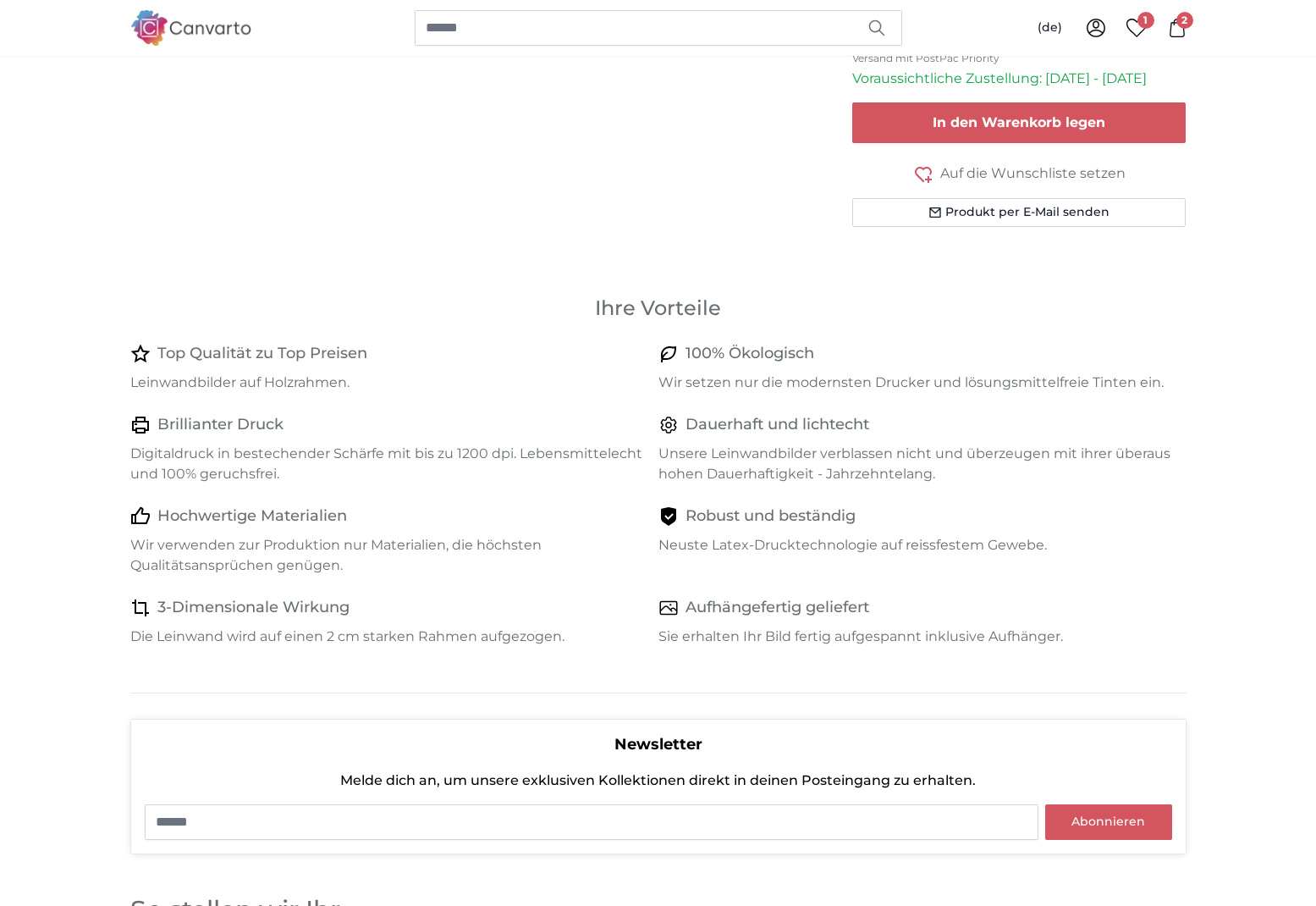
scroll to position [739, 0]
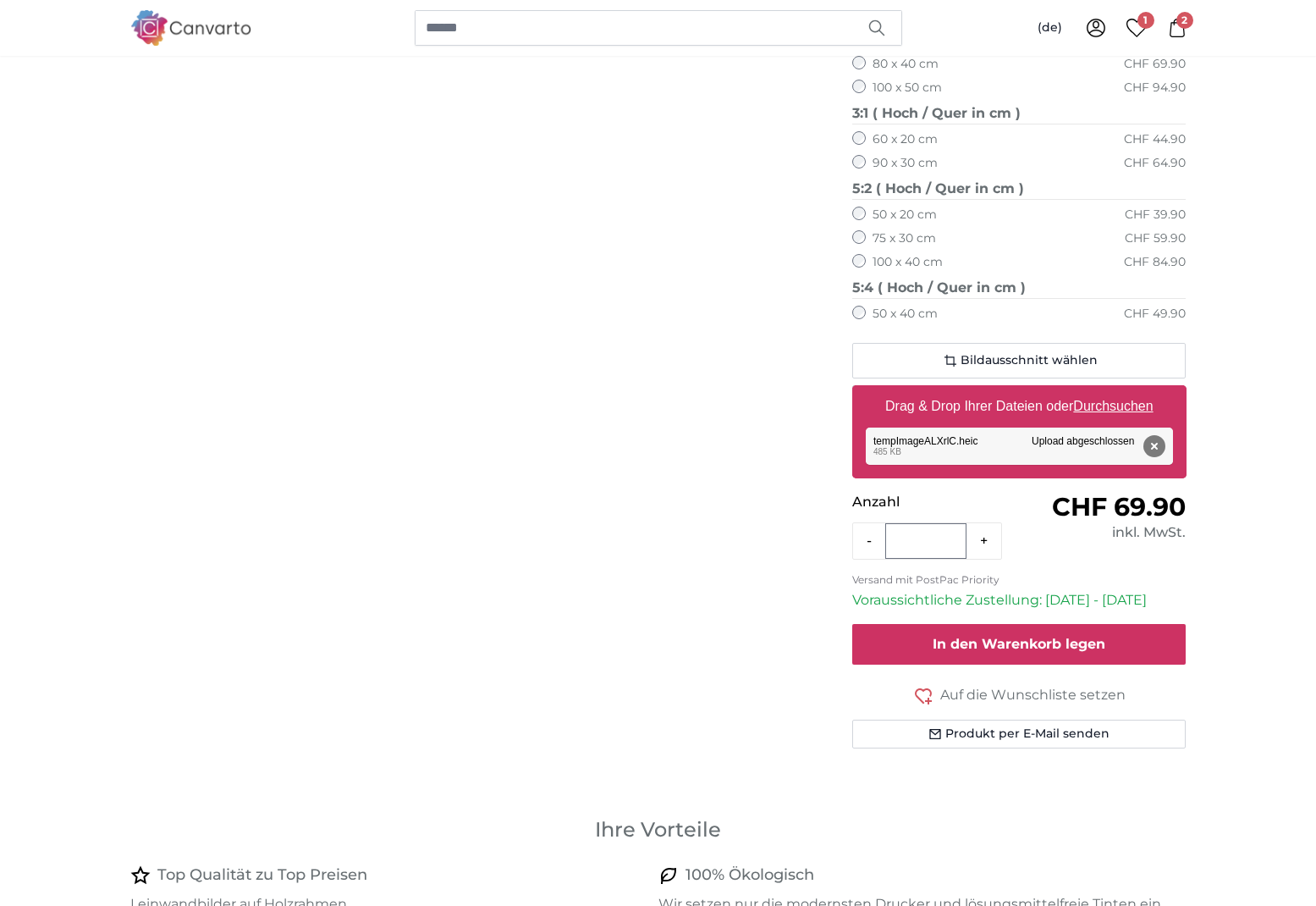
click at [963, 639] on button "In den Warenkorb legen" at bounding box center [1019, 643] width 334 height 41
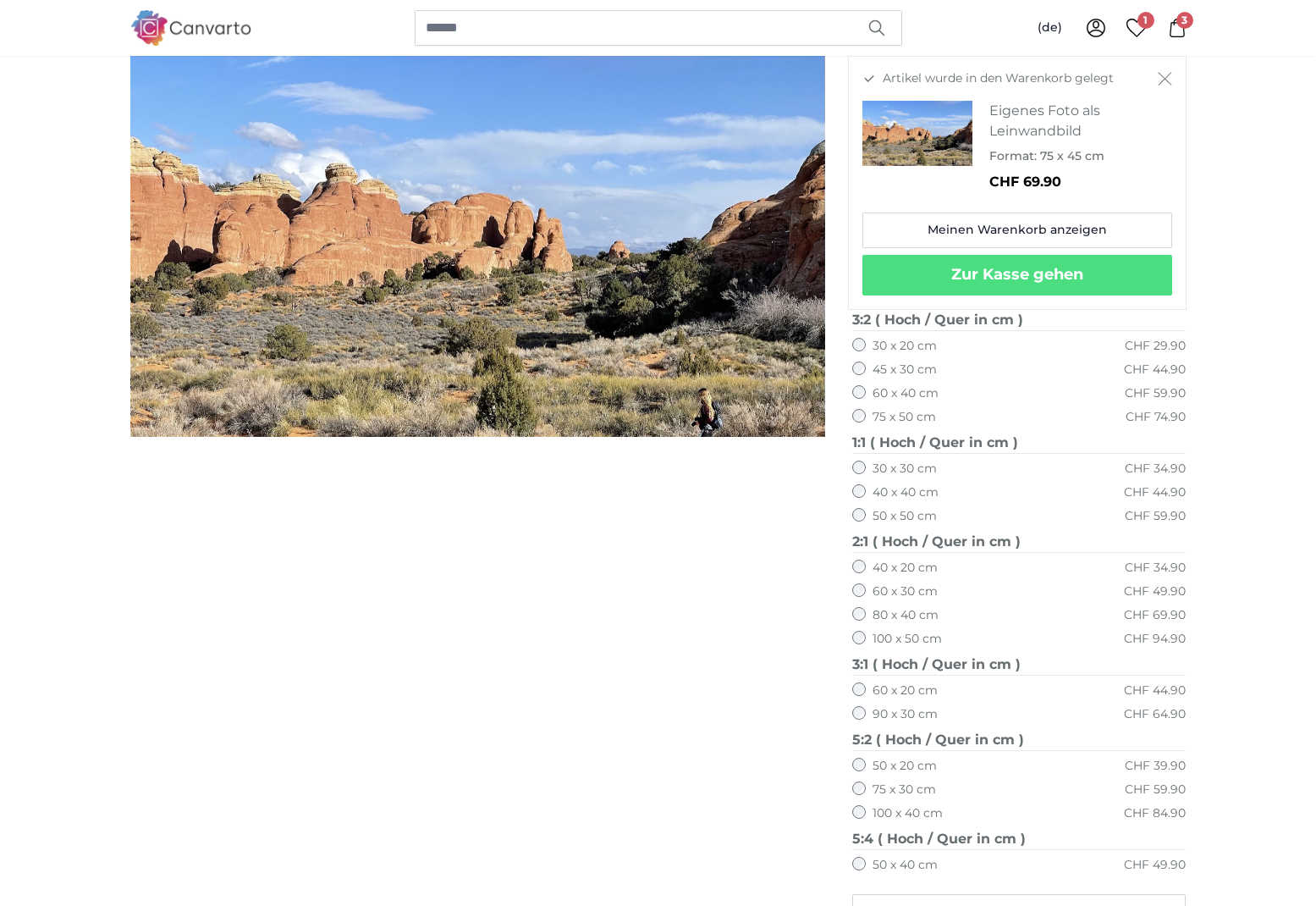
scroll to position [0, 0]
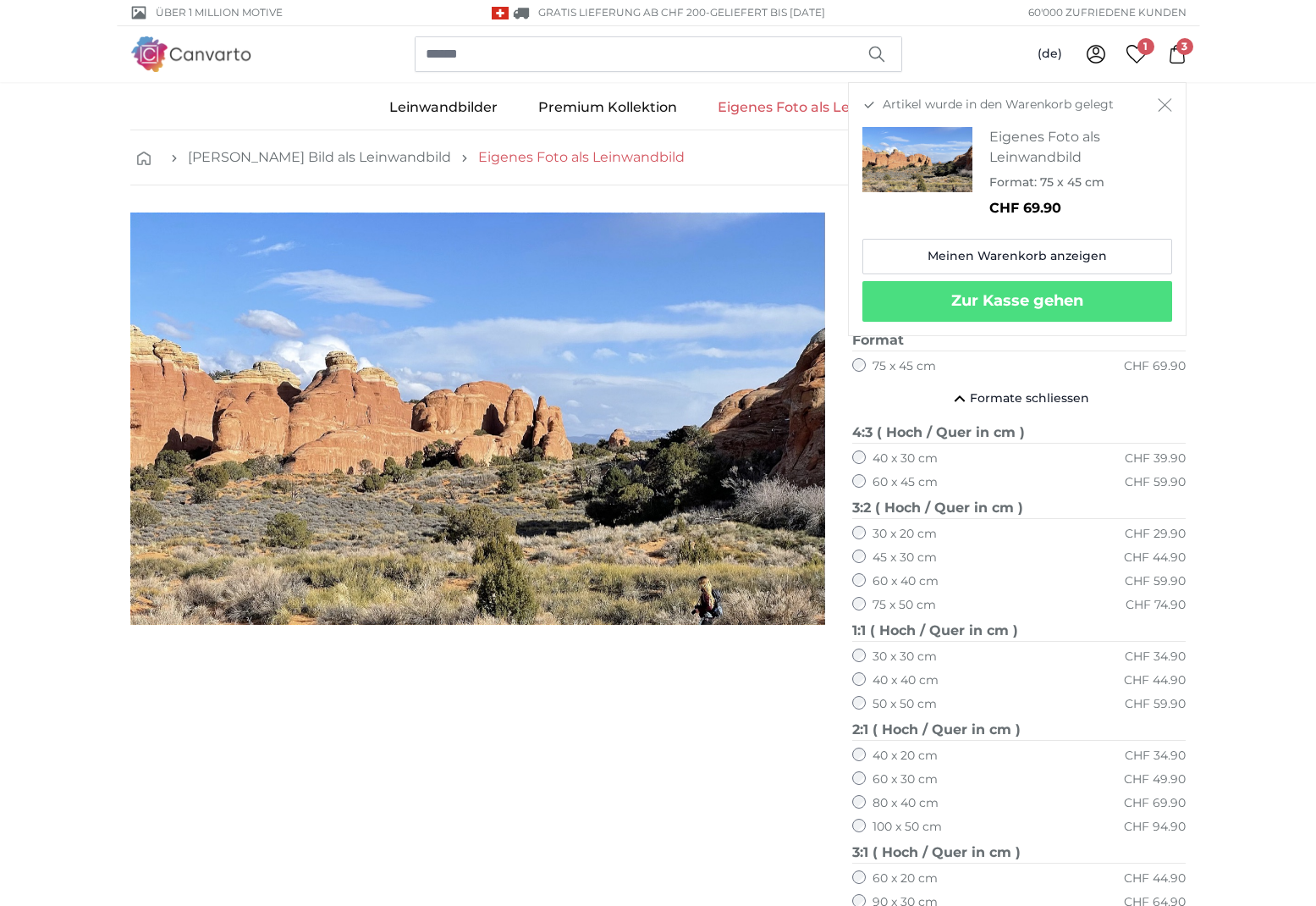
click at [512, 159] on link "Eigenes Foto als Leinwandbild" at bounding box center [581, 157] width 206 height 20
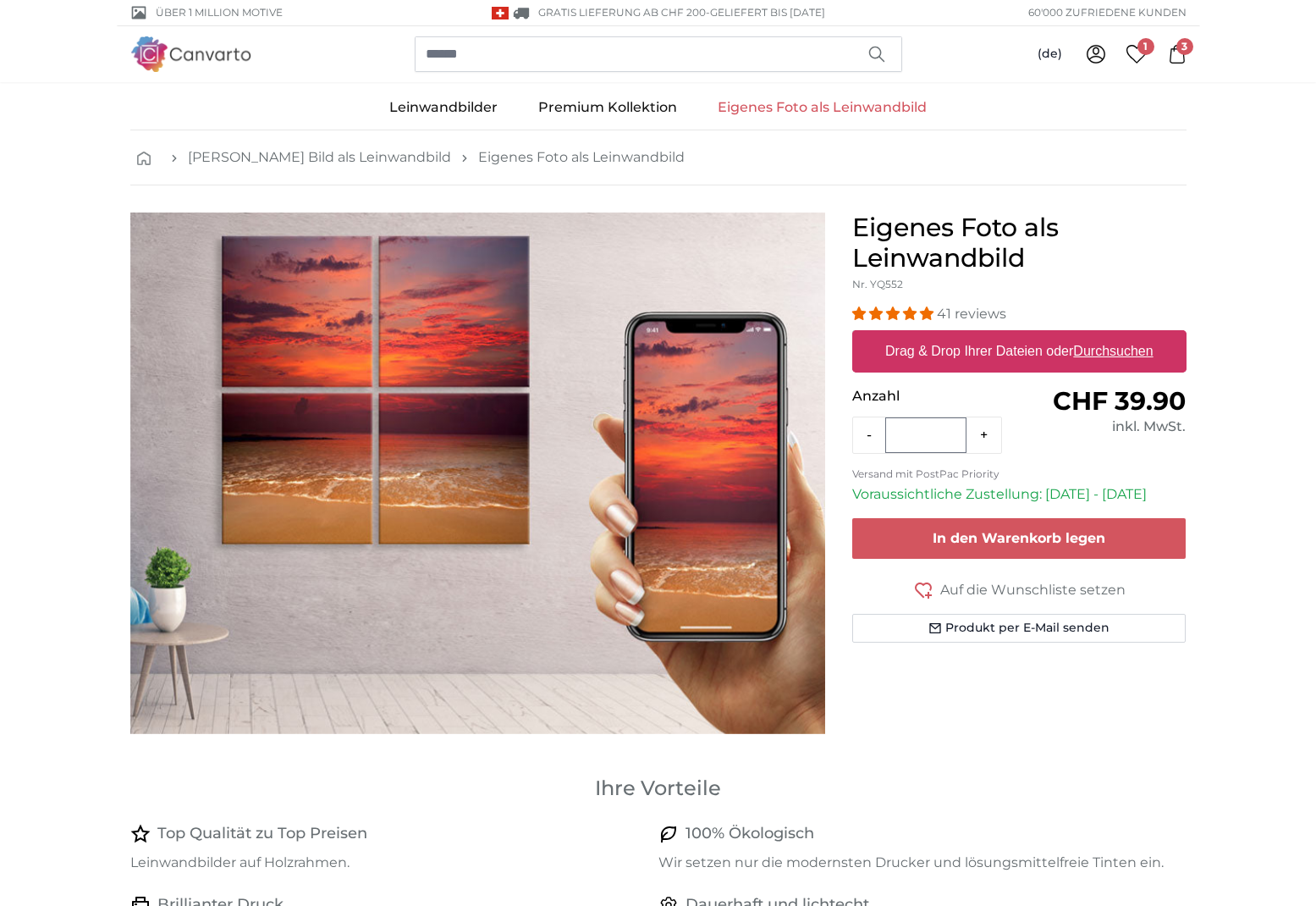
click at [1006, 363] on label "Drag & Drop Ihrer Dateien oder Durchsuchen" at bounding box center [1018, 350] width 282 height 33
click at [1006, 335] on input "Drag & Drop Ihrer Dateien oder Durchsuchen" at bounding box center [1019, 332] width 334 height 5
type input "**********"
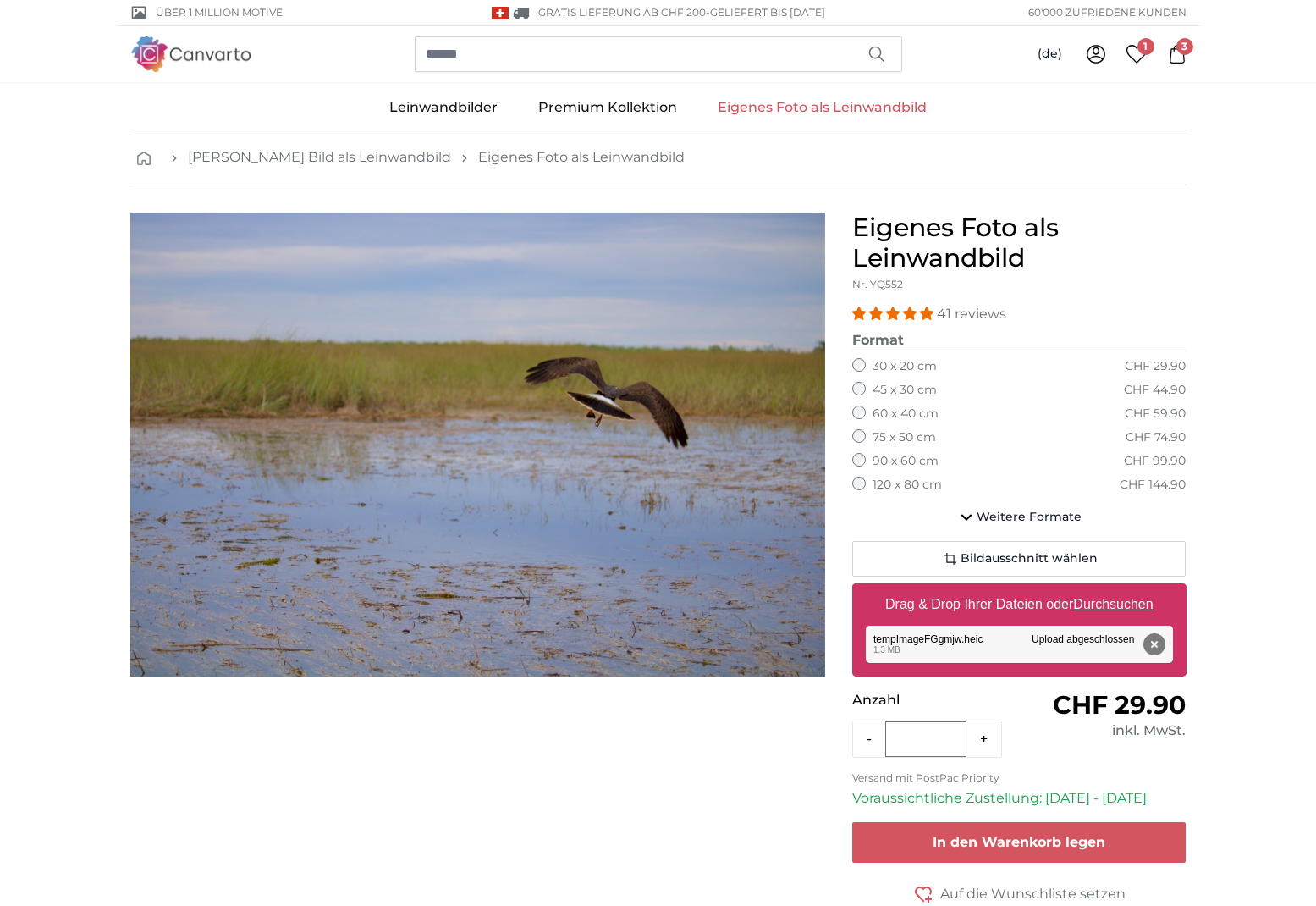
click at [1181, 55] on icon at bounding box center [1178, 54] width 19 height 19
click at [1013, 826] on button "In den Warenkorb legen" at bounding box center [1019, 842] width 334 height 41
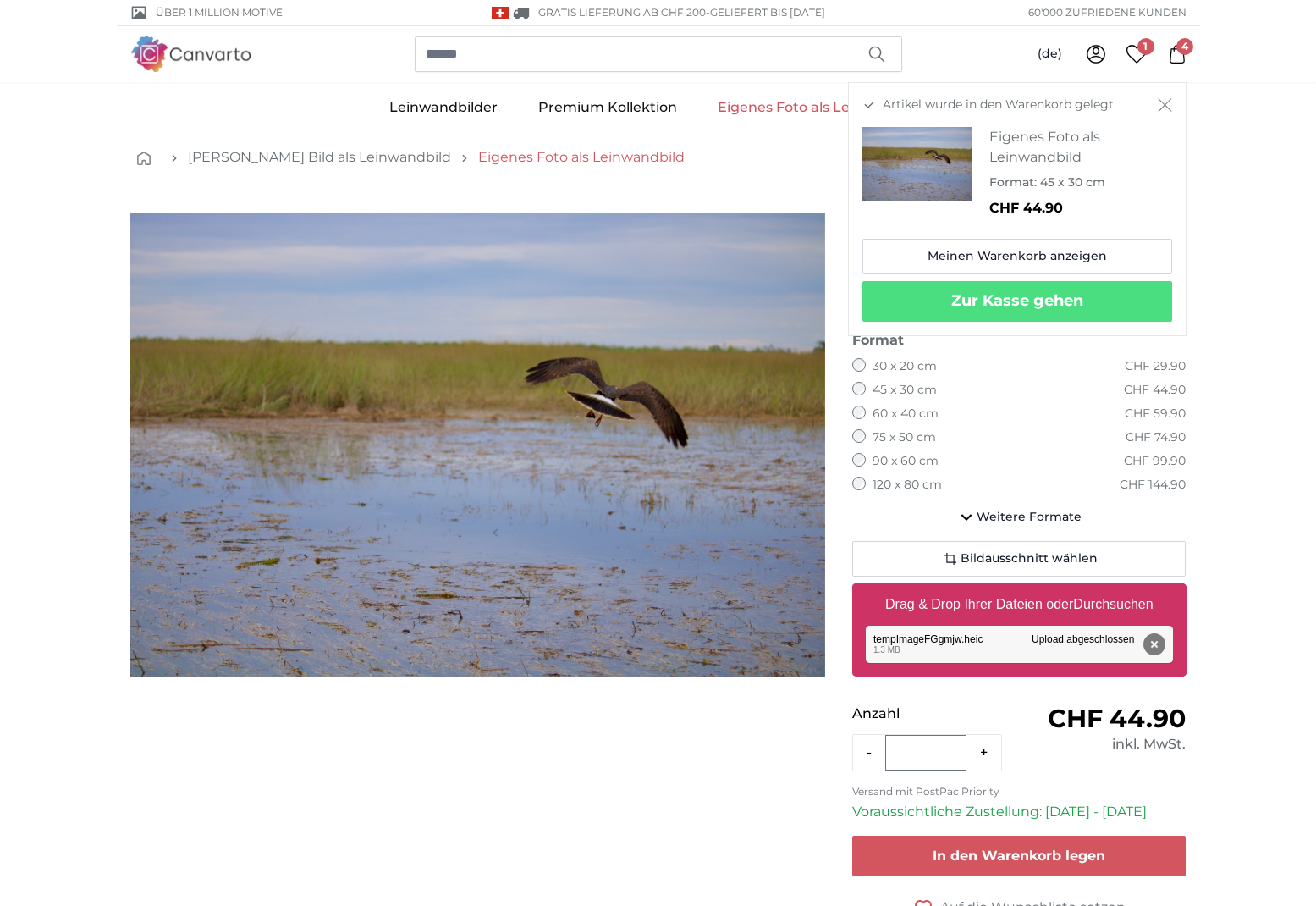
click at [478, 161] on link "Eigenes Foto als Leinwandbild" at bounding box center [581, 157] width 206 height 20
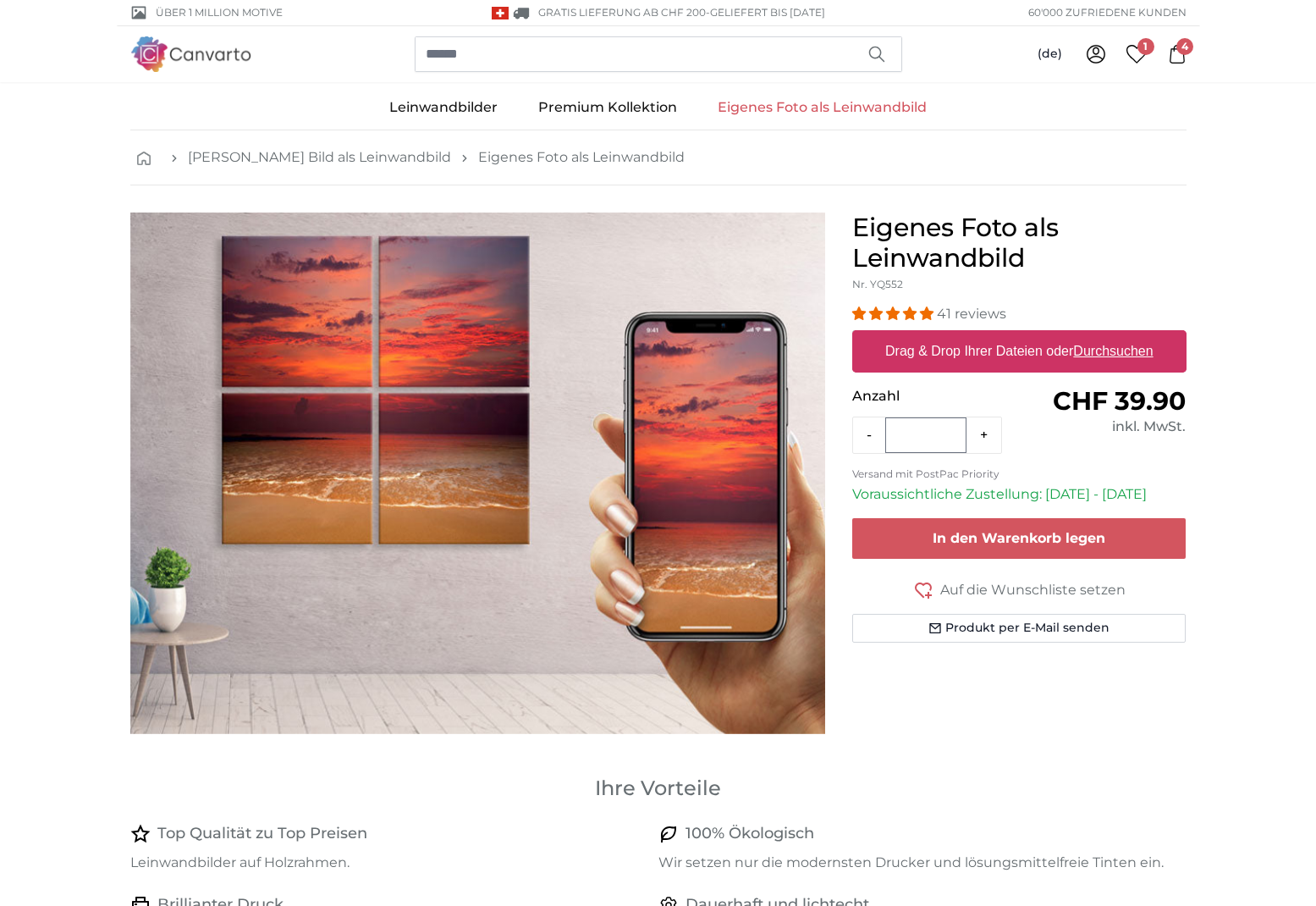
click at [933, 340] on label "Drag & Drop Ihrer Dateien oder Durchsuchen" at bounding box center [1018, 350] width 282 height 33
click at [933, 335] on input "Drag & Drop Ihrer Dateien oder Durchsuchen" at bounding box center [1019, 332] width 334 height 5
type input "**********"
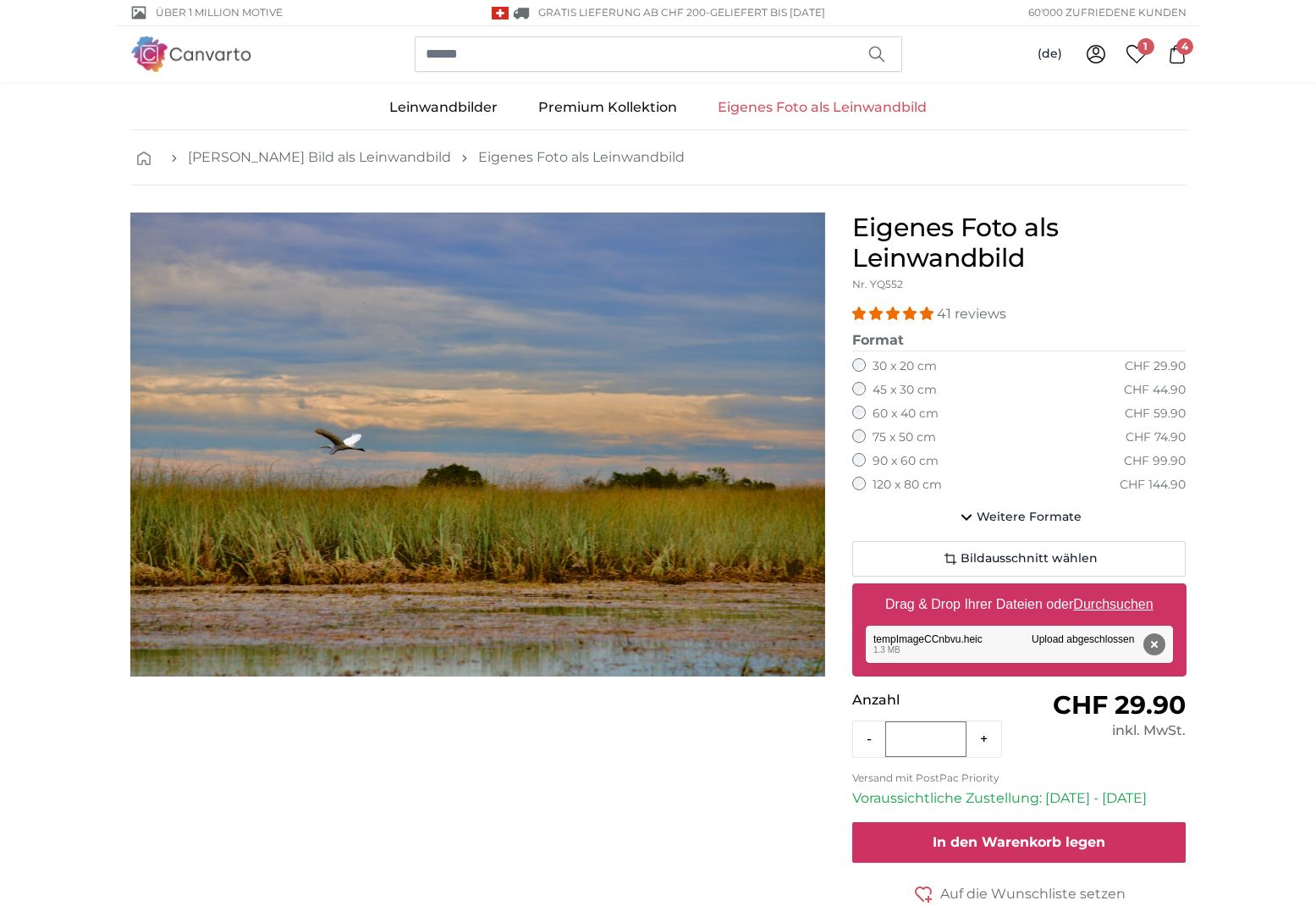
click at [889, 838] on button "In den Warenkorb legen" at bounding box center [1019, 842] width 334 height 41
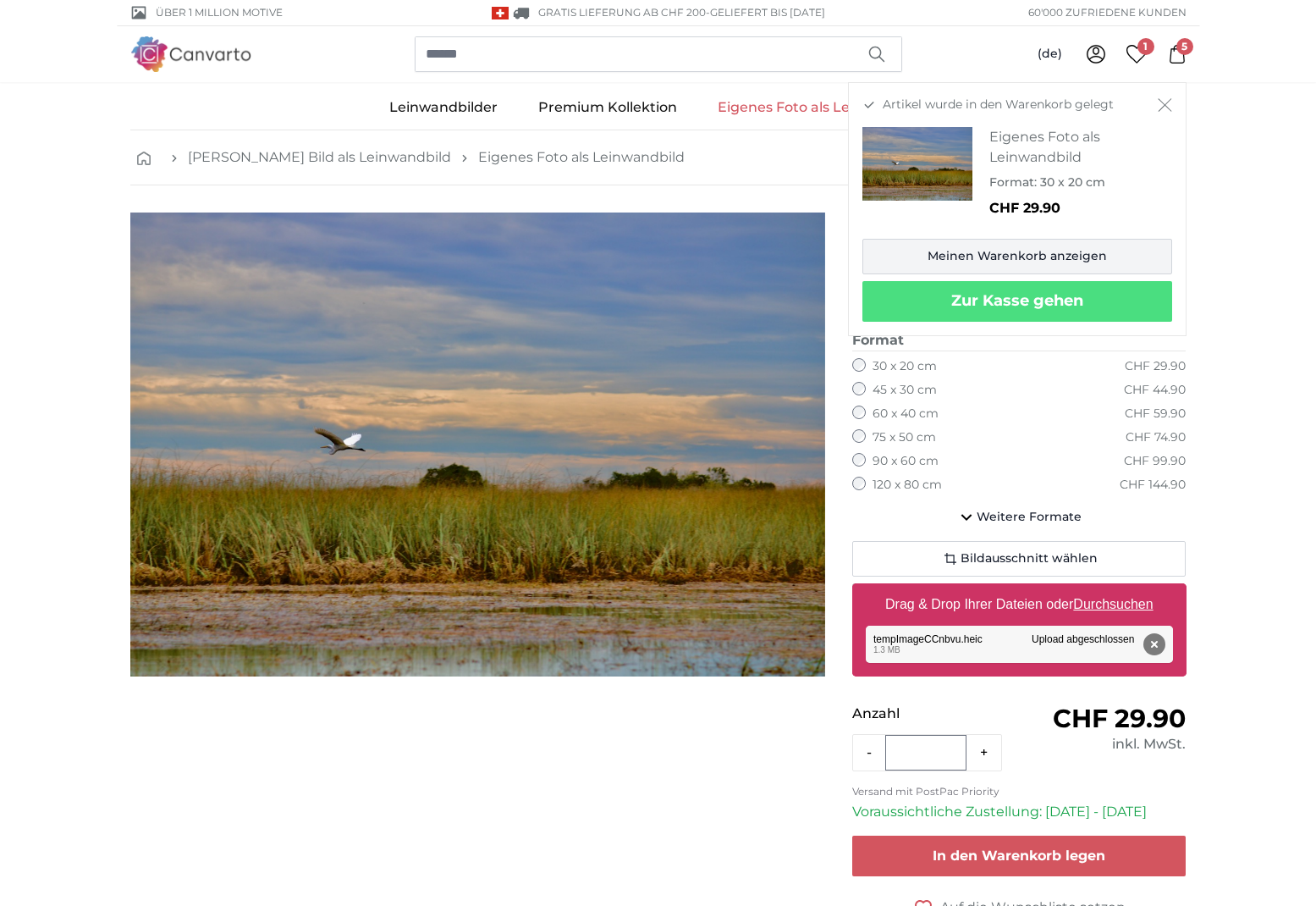
click at [1020, 263] on link "Meinen Warenkorb anzeigen" at bounding box center [1017, 256] width 310 height 35
